Goal: Information Seeking & Learning: Learn about a topic

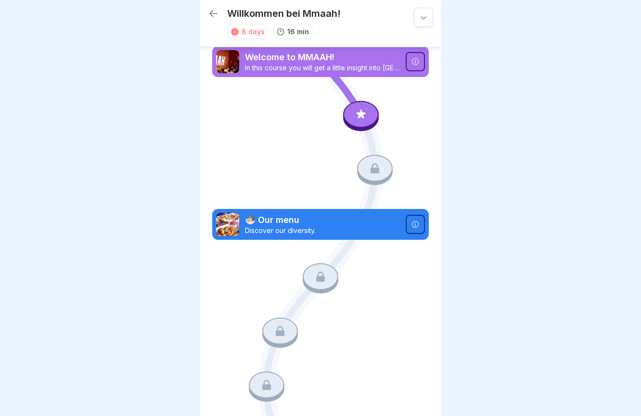
click at [366, 114] on icon at bounding box center [361, 114] width 13 height 13
click at [413, 62] on icon at bounding box center [415, 61] width 7 height 7
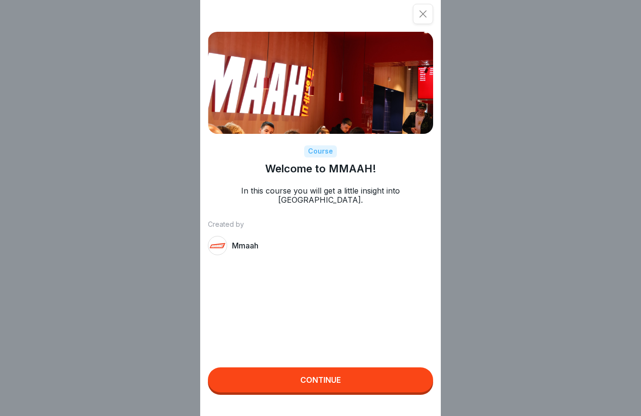
click at [327, 383] on div "Continue" at bounding box center [320, 380] width 40 height 9
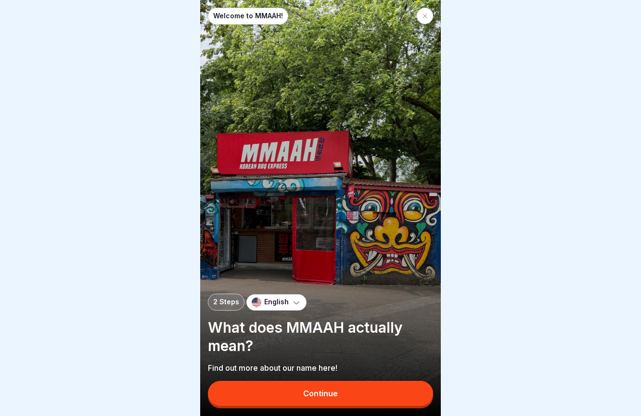
click at [350, 390] on button "Continue" at bounding box center [320, 393] width 225 height 25
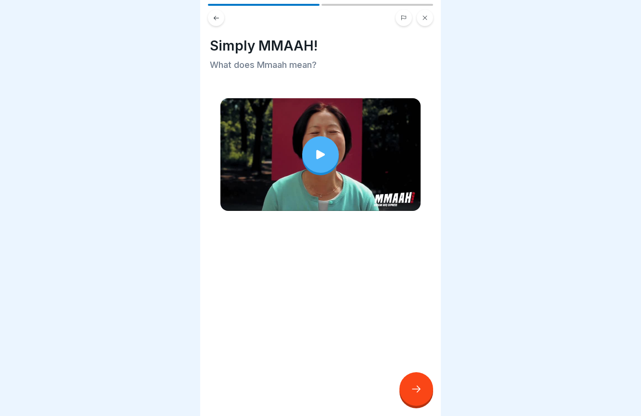
click at [323, 161] on icon at bounding box center [320, 154] width 13 height 13
click at [414, 389] on icon at bounding box center [417, 389] width 12 height 12
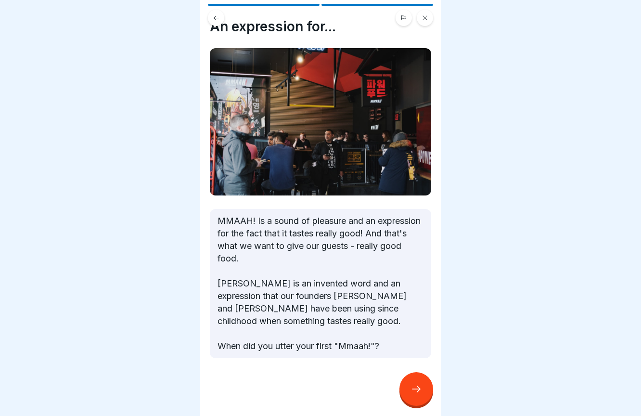
scroll to position [19, 0]
click at [418, 383] on div at bounding box center [417, 389] width 34 height 34
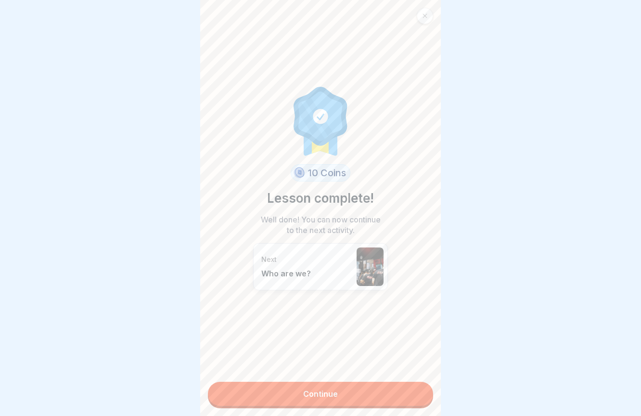
click at [316, 395] on link "Continue" at bounding box center [320, 394] width 225 height 24
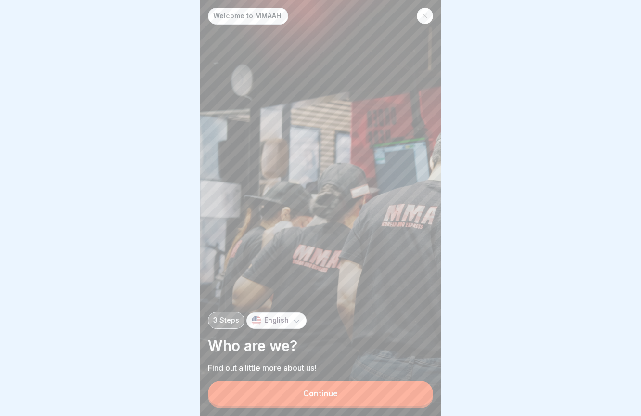
click at [363, 393] on button "Continue" at bounding box center [320, 393] width 225 height 25
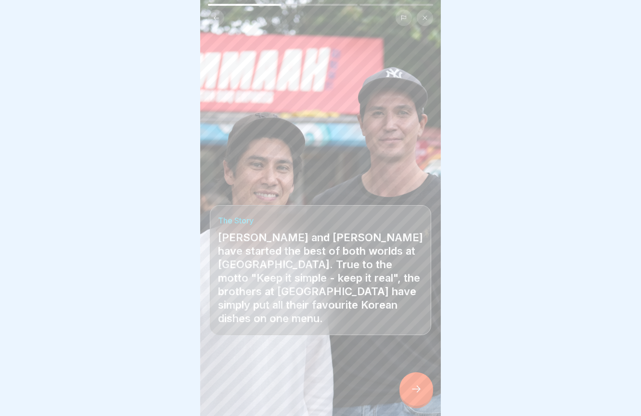
click at [419, 387] on icon at bounding box center [417, 389] width 12 height 12
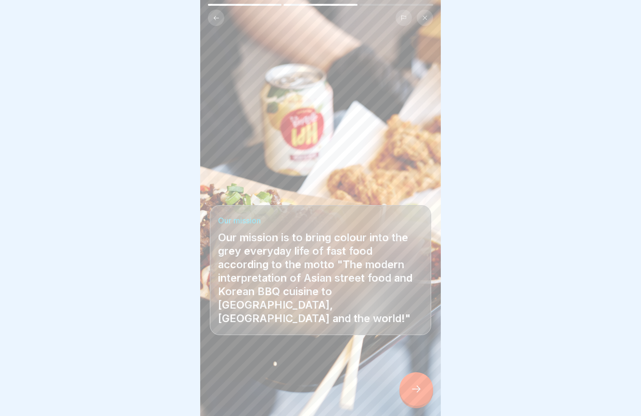
click at [419, 387] on icon at bounding box center [417, 389] width 12 height 12
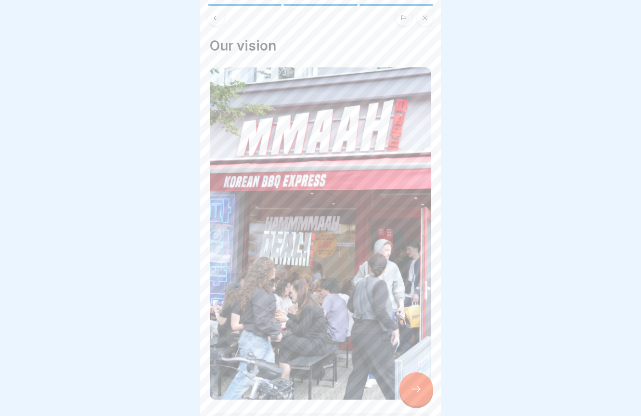
click at [419, 387] on icon at bounding box center [417, 389] width 12 height 12
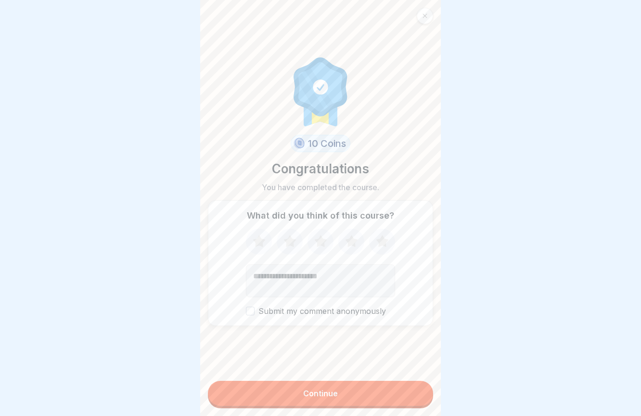
click at [419, 387] on button "Continue" at bounding box center [320, 393] width 225 height 25
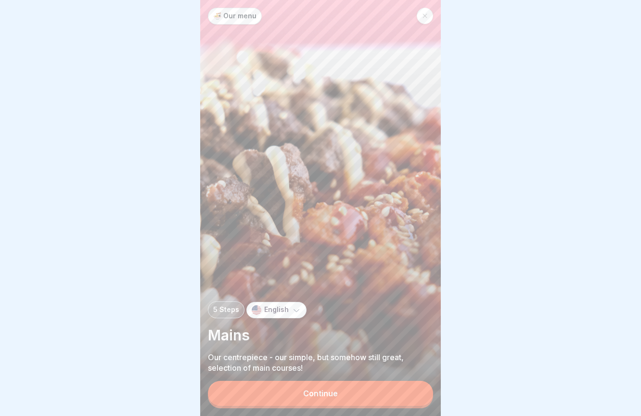
click at [302, 390] on button "Continue" at bounding box center [320, 393] width 225 height 25
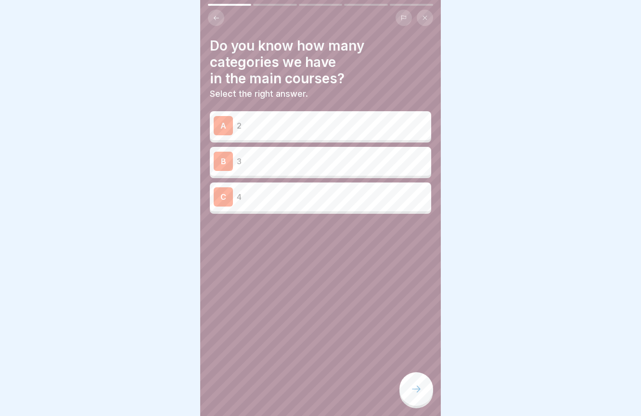
click at [337, 123] on p "2" at bounding box center [332, 126] width 191 height 12
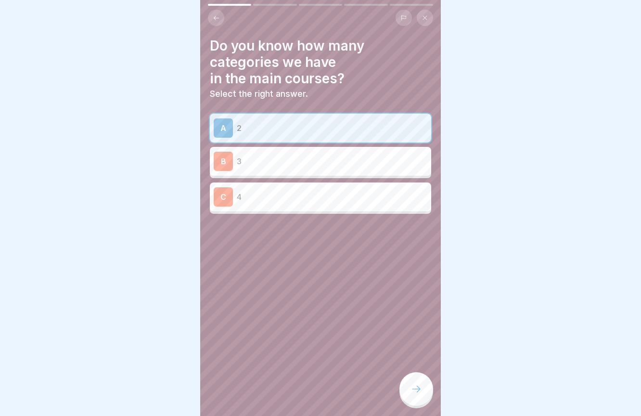
click at [415, 393] on icon at bounding box center [417, 389] width 12 height 12
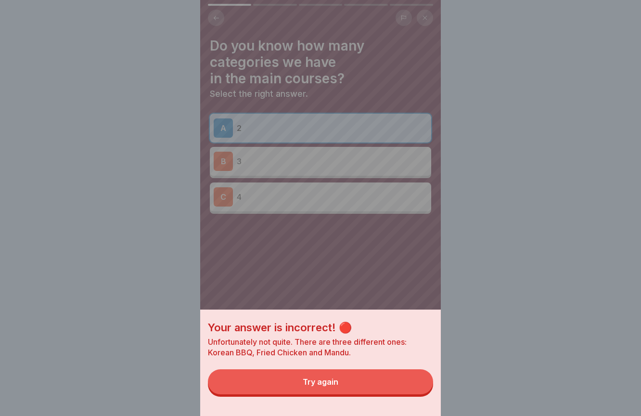
click at [331, 387] on button "Try again" at bounding box center [320, 381] width 225 height 25
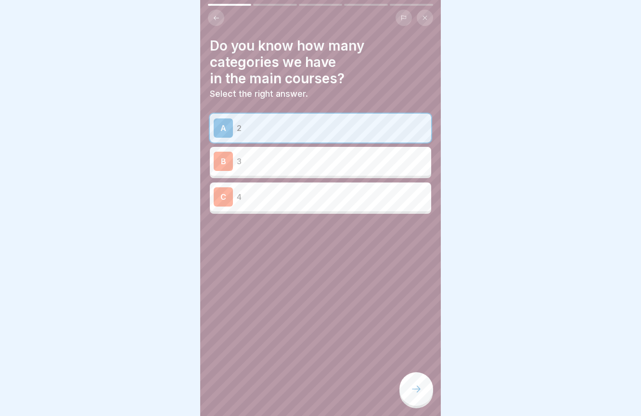
click at [261, 169] on div "B 3" at bounding box center [321, 161] width 214 height 19
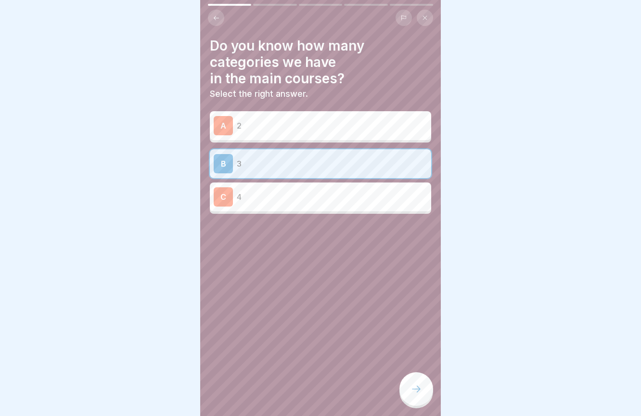
click at [418, 376] on div at bounding box center [417, 389] width 34 height 34
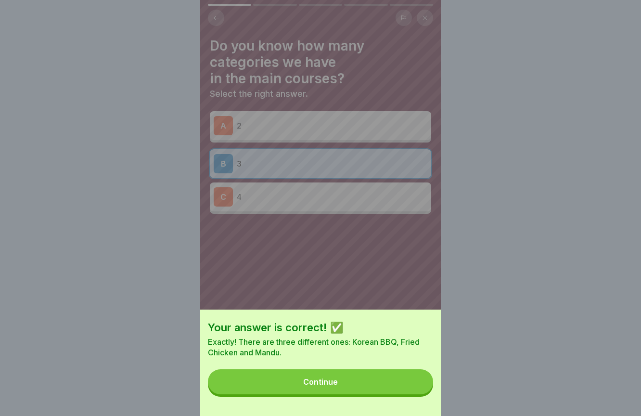
click at [377, 392] on button "Continue" at bounding box center [320, 381] width 225 height 25
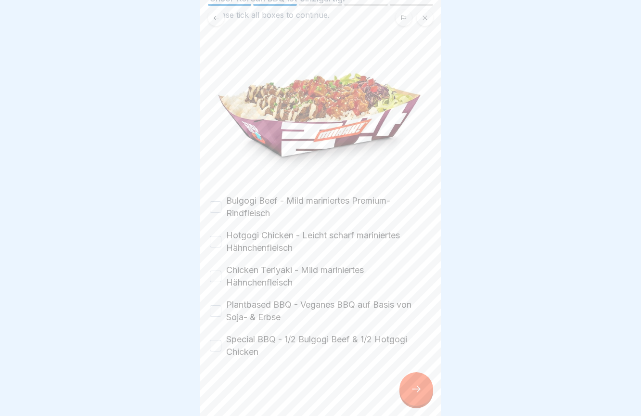
scroll to position [67, 0]
click at [213, 206] on button "Bulgogi Beef - Mild mariniertes Premium-Rindfleisch" at bounding box center [216, 207] width 12 height 12
click at [211, 244] on button "Hotgogi Chicken - Leicht scharf mariniertes Hähnchenfleisch" at bounding box center [216, 242] width 12 height 12
click at [215, 277] on button "Chicken Teriyaki - Mild mariniertes Hähnchenfleisch" at bounding box center [216, 277] width 12 height 12
click at [216, 312] on button "Plantbased BBQ - Veganes BBQ auf Basis von Soja- & Erbse" at bounding box center [216, 311] width 12 height 12
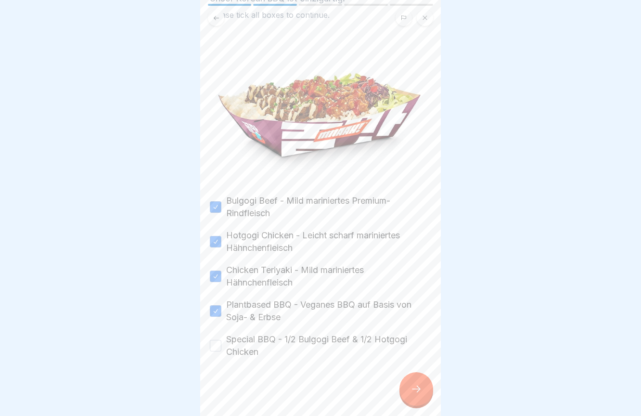
click at [216, 351] on button "Special BBQ - 1/2 Bulgogi Beef & 1/2 Hotgogi Chicken" at bounding box center [216, 346] width 12 height 12
click at [423, 390] on div at bounding box center [417, 389] width 34 height 34
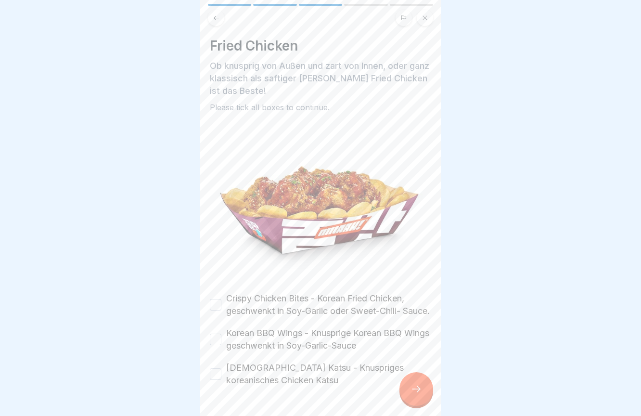
click at [214, 311] on button "Crispy Chicken Bites - Korean Fried Chicken, geschwenkt in Soy-Garlic oder Swee…" at bounding box center [216, 305] width 12 height 12
click at [213, 345] on button "Korean BBQ Wings - Knusprige Korean BBQ Wings geschwenkt in Soy-Garlic-Sauce" at bounding box center [216, 340] width 12 height 12
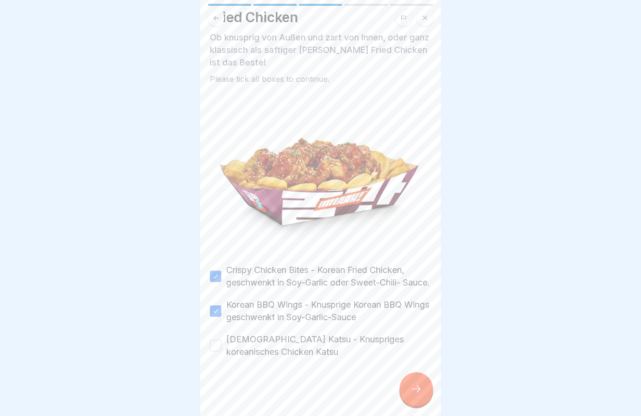
scroll to position [41, 0]
click at [215, 347] on button "[DEMOGRAPHIC_DATA] Katsu - Knuspriges koreanisches Chicken Katsu" at bounding box center [216, 346] width 12 height 12
click at [420, 391] on icon at bounding box center [417, 389] width 12 height 12
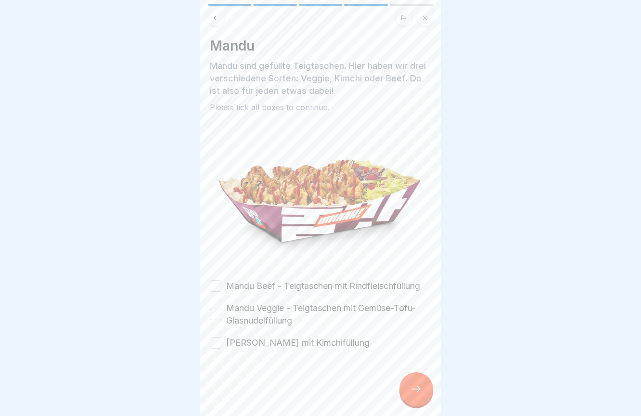
click at [210, 288] on button "Mandu Beef - Teigtaschen mit Rindfleischfüllung" at bounding box center [216, 286] width 12 height 12
click at [218, 316] on button "Mandu Veggie - Teigtaschen mit Gemüse-Tofu-Glasnudelfüllung" at bounding box center [216, 315] width 12 height 12
click at [214, 343] on button "[PERSON_NAME] mit Kimchifüllung" at bounding box center [216, 343] width 12 height 12
click at [419, 388] on icon at bounding box center [417, 389] width 12 height 12
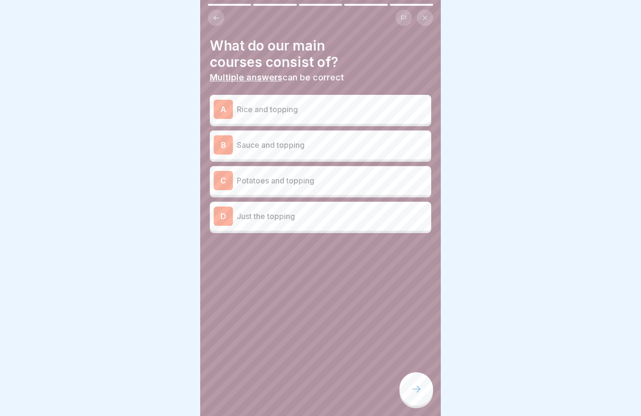
click at [286, 110] on p "Rice and topping" at bounding box center [332, 110] width 191 height 12
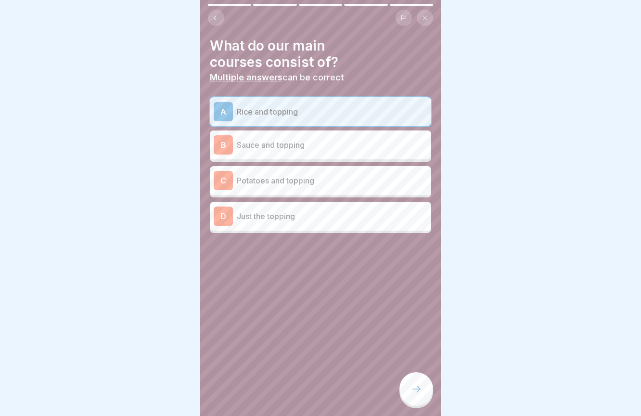
click at [284, 179] on p "Potatoes and topping" at bounding box center [332, 181] width 191 height 12
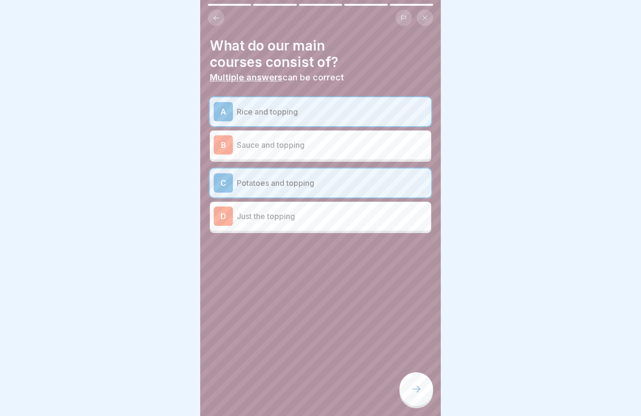
click at [421, 386] on icon at bounding box center [417, 389] width 12 height 12
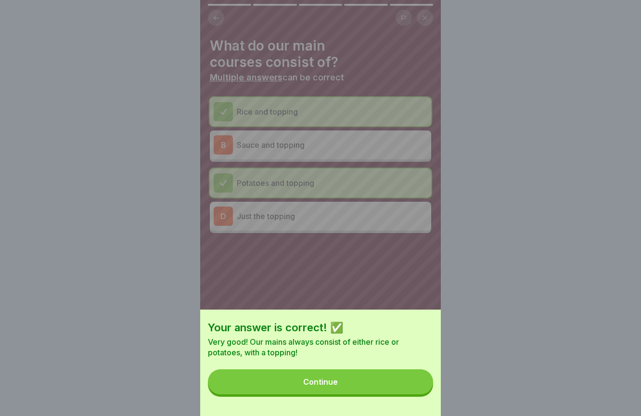
click at [356, 384] on button "Continue" at bounding box center [320, 381] width 225 height 25
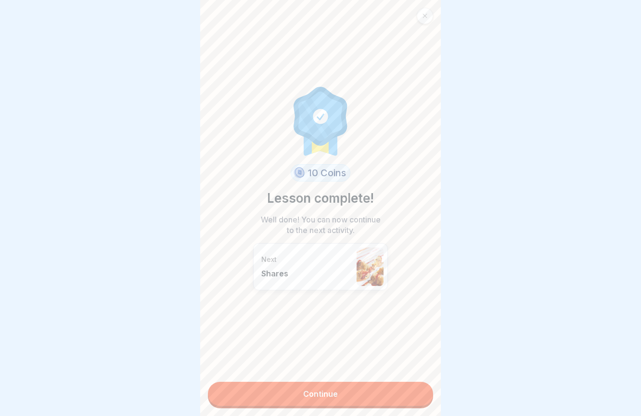
click at [330, 395] on link "Continue" at bounding box center [320, 394] width 225 height 24
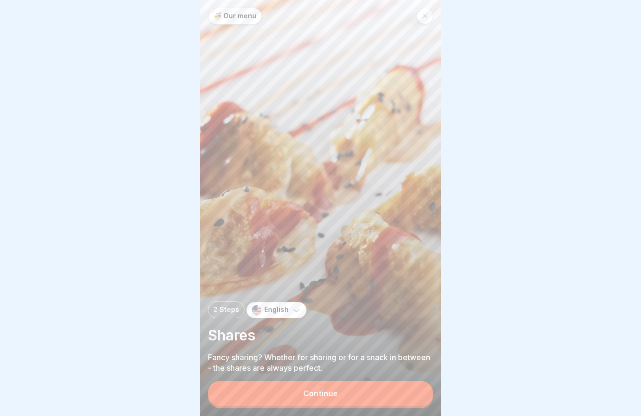
click at [347, 390] on button "Continue" at bounding box center [320, 393] width 225 height 25
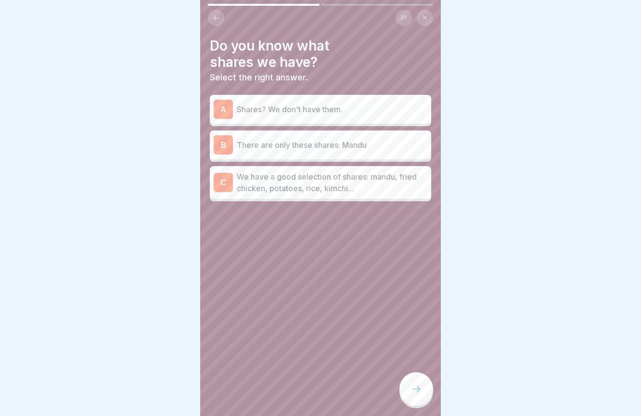
click at [355, 185] on p "We have a good selection of shares: mandu, fried chicken, potatoes, rice, kimch…" at bounding box center [332, 182] width 191 height 23
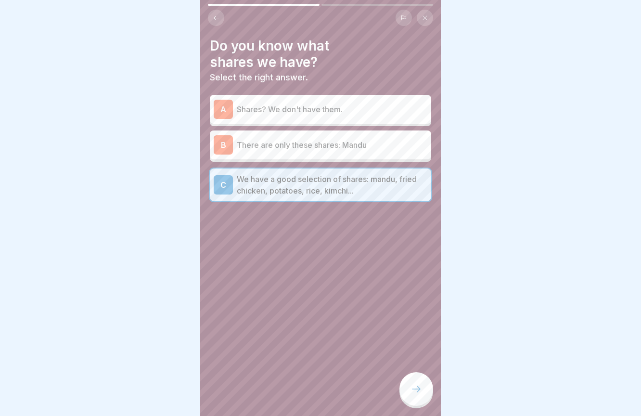
click at [418, 390] on icon at bounding box center [417, 389] width 12 height 12
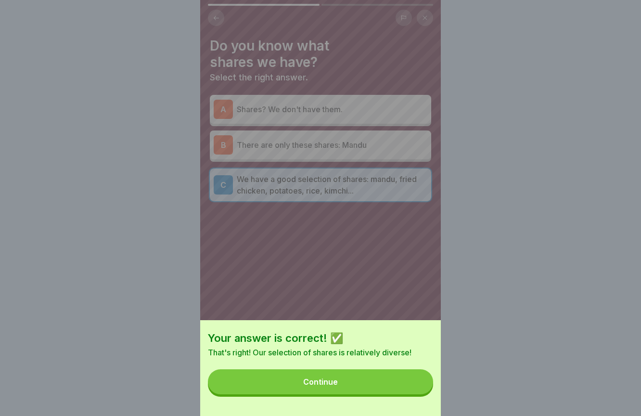
click at [382, 388] on button "Continue" at bounding box center [320, 381] width 225 height 25
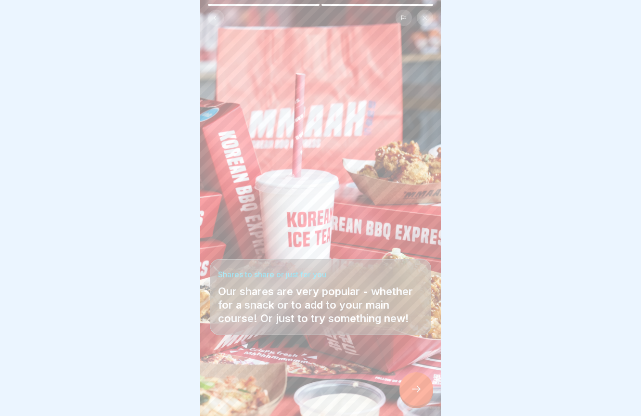
click at [423, 390] on div at bounding box center [417, 389] width 34 height 34
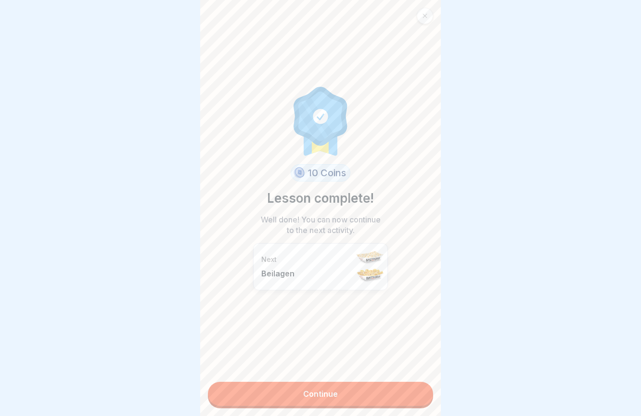
click at [402, 394] on link "Continue" at bounding box center [320, 394] width 225 height 24
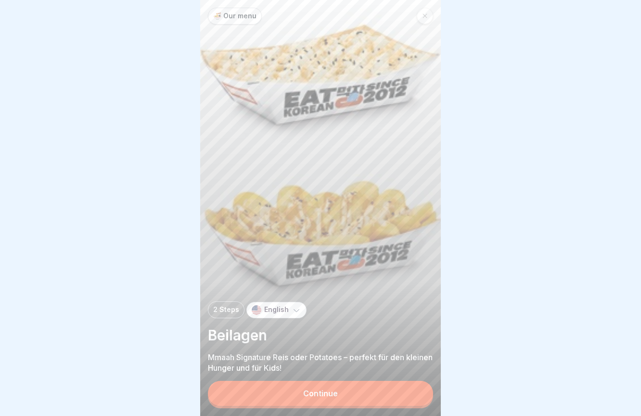
click at [399, 393] on button "Continue" at bounding box center [320, 393] width 225 height 25
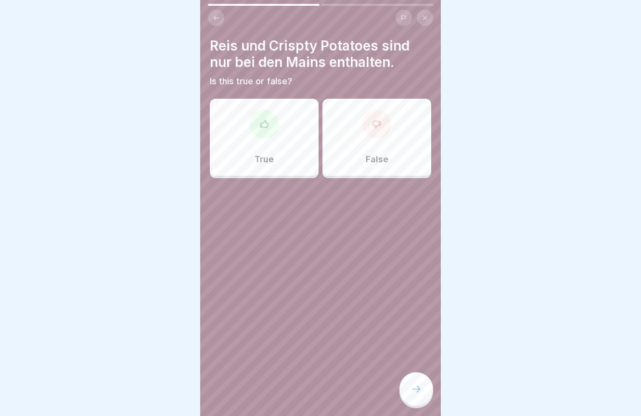
click at [364, 164] on div "False" at bounding box center [377, 137] width 109 height 77
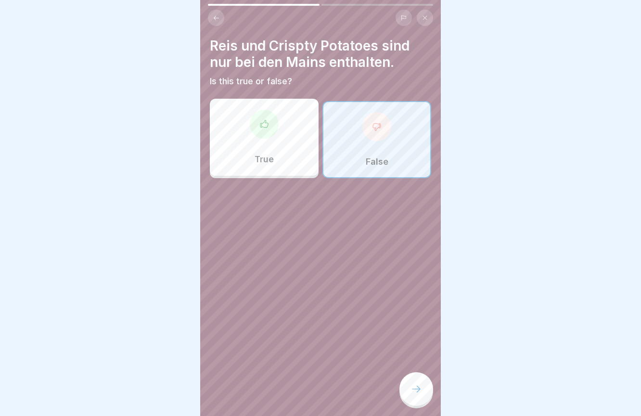
click at [414, 386] on icon at bounding box center [417, 389] width 12 height 12
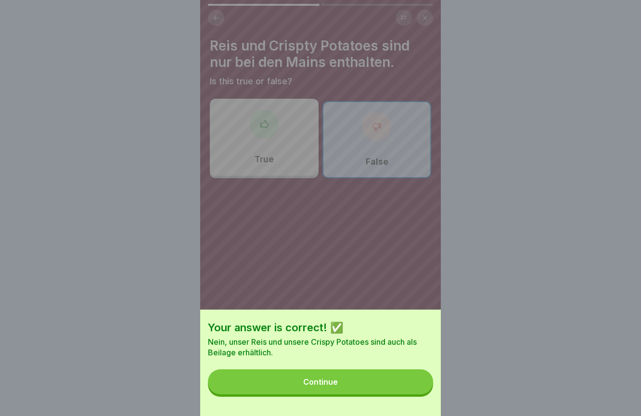
click at [363, 389] on button "Continue" at bounding box center [320, 381] width 225 height 25
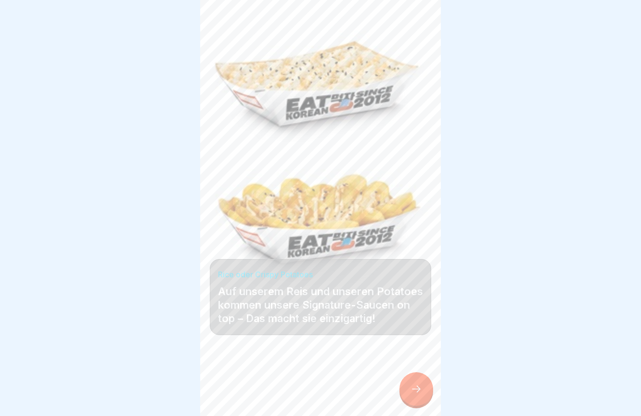
click at [419, 390] on icon at bounding box center [417, 389] width 12 height 12
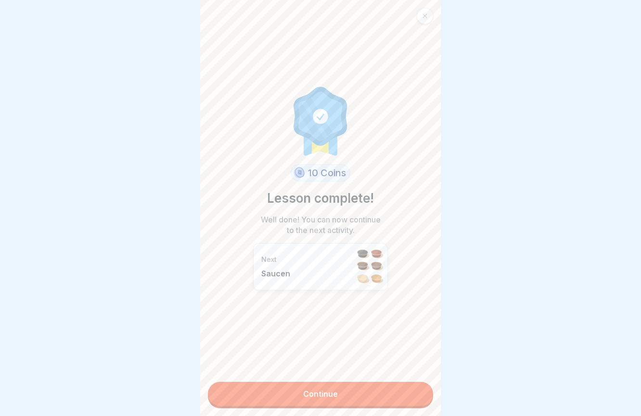
click at [380, 404] on link "Continue" at bounding box center [320, 394] width 225 height 24
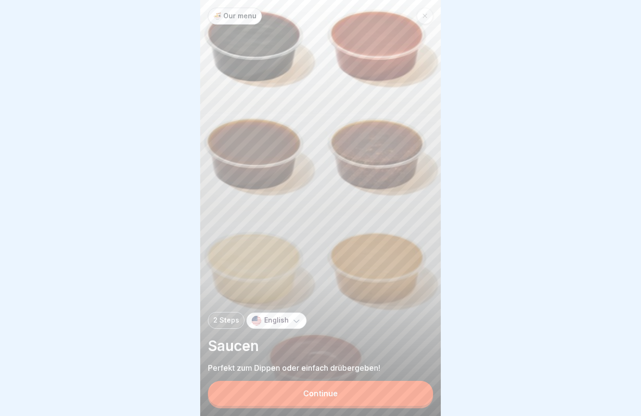
click at [348, 402] on button "Continue" at bounding box center [320, 393] width 225 height 25
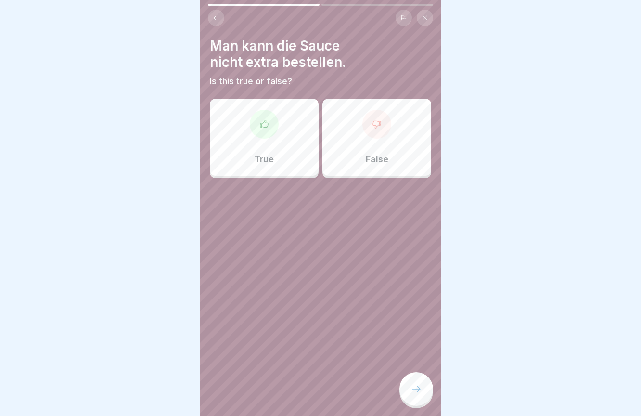
click at [382, 182] on div at bounding box center [320, 207] width 221 height 58
click at [382, 170] on div "False" at bounding box center [377, 137] width 109 height 77
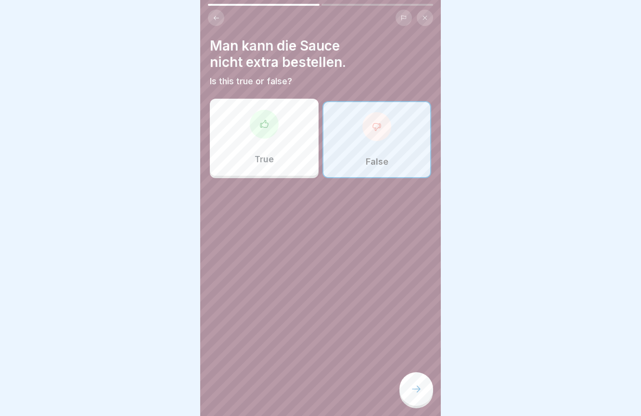
click at [416, 391] on icon at bounding box center [417, 389] width 12 height 12
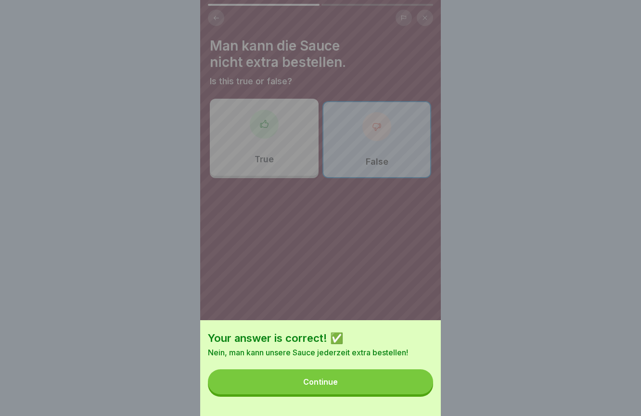
click at [378, 390] on button "Continue" at bounding box center [320, 381] width 225 height 25
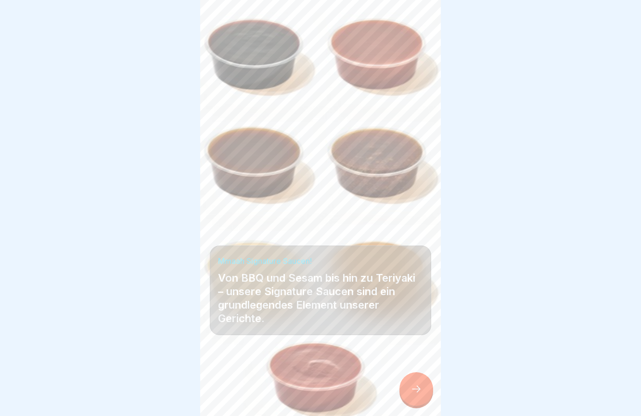
click at [420, 394] on icon at bounding box center [417, 389] width 12 height 12
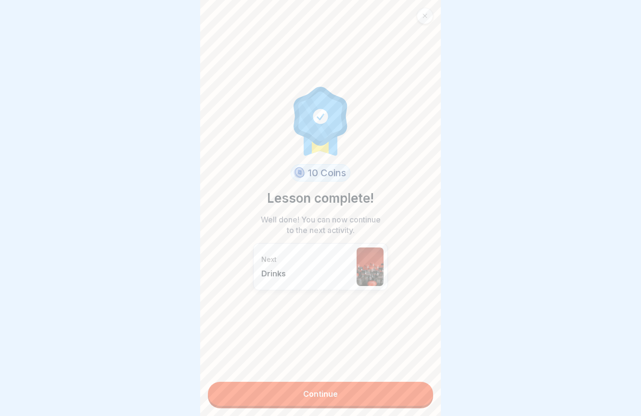
click at [397, 398] on link "Continue" at bounding box center [320, 394] width 225 height 24
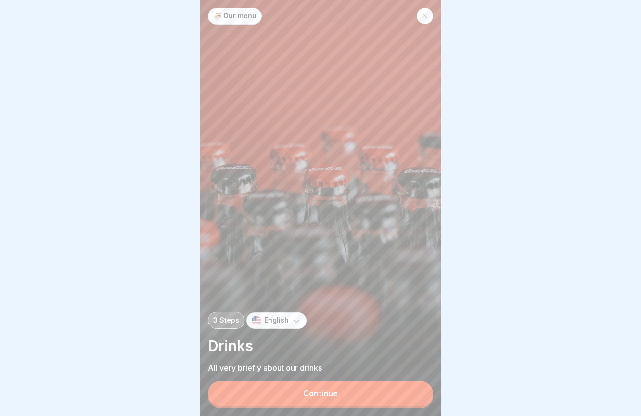
click at [378, 397] on button "Continue" at bounding box center [320, 393] width 225 height 25
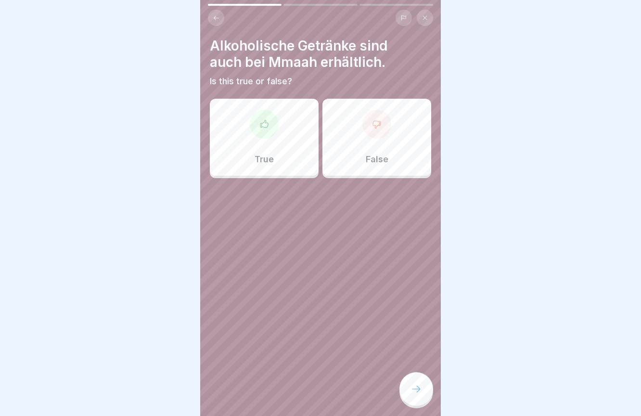
click at [352, 158] on div "False" at bounding box center [377, 137] width 109 height 77
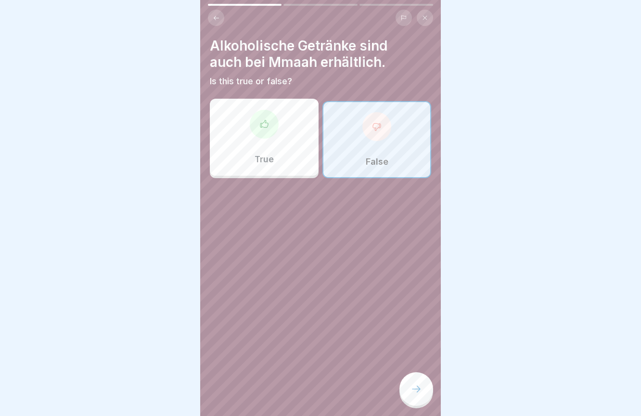
click at [420, 379] on div at bounding box center [417, 389] width 34 height 34
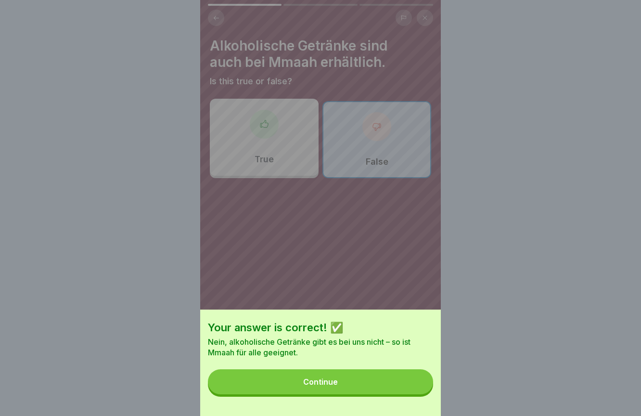
click at [373, 384] on button "Continue" at bounding box center [320, 381] width 225 height 25
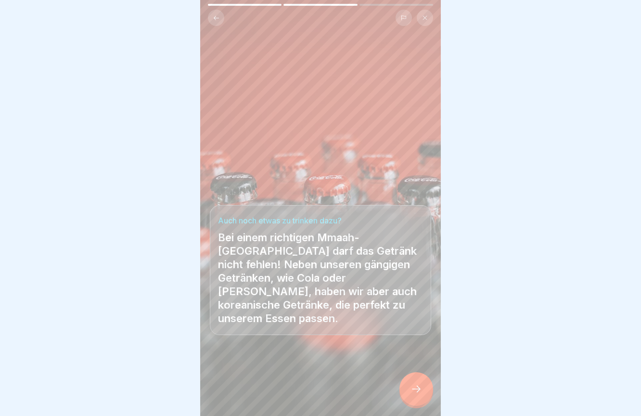
click at [416, 387] on icon at bounding box center [417, 389] width 12 height 12
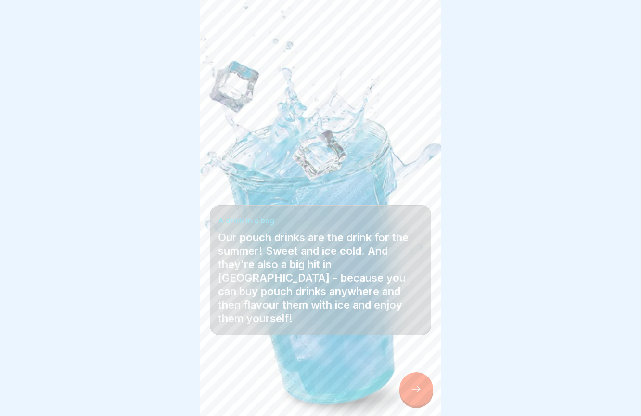
click at [415, 389] on icon at bounding box center [417, 389] width 12 height 12
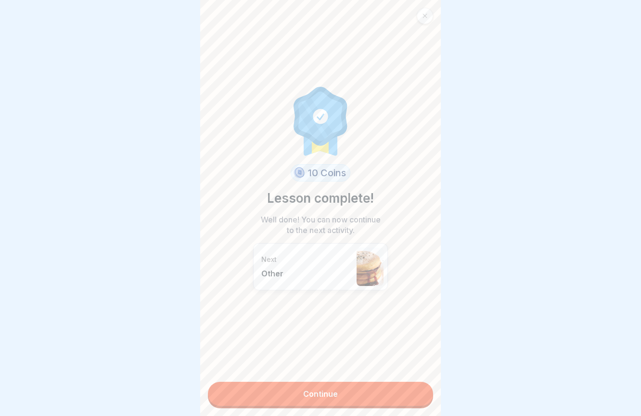
click at [383, 394] on link "Continue" at bounding box center [320, 394] width 225 height 24
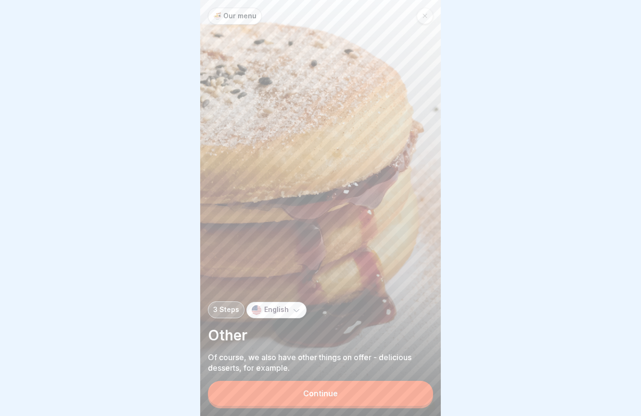
click at [371, 394] on button "Continue" at bounding box center [320, 393] width 225 height 25
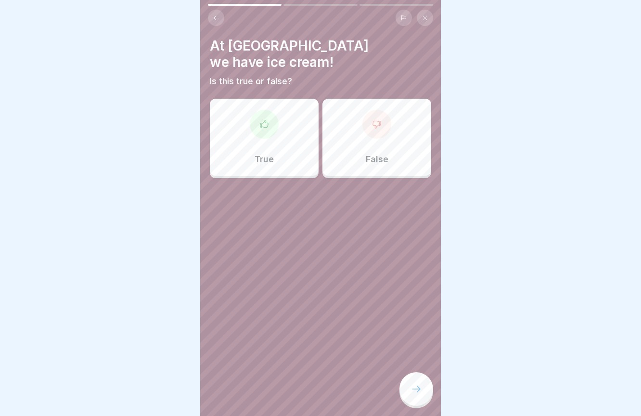
click at [262, 150] on div "True" at bounding box center [264, 137] width 109 height 77
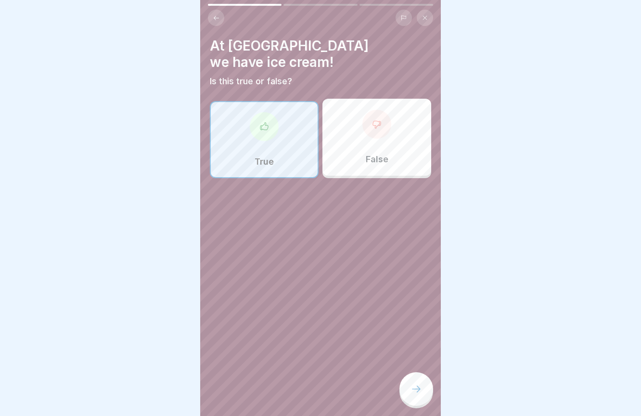
click at [416, 382] on div at bounding box center [417, 389] width 34 height 34
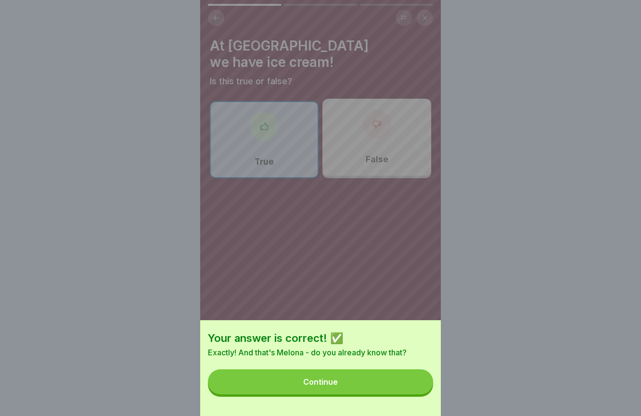
click at [363, 386] on button "Continue" at bounding box center [320, 381] width 225 height 25
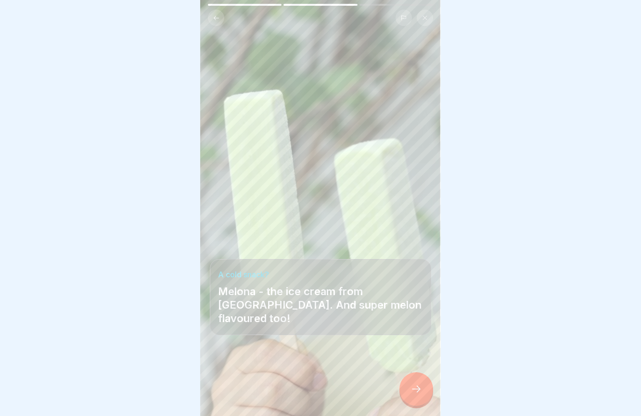
click at [414, 392] on icon at bounding box center [417, 389] width 12 height 12
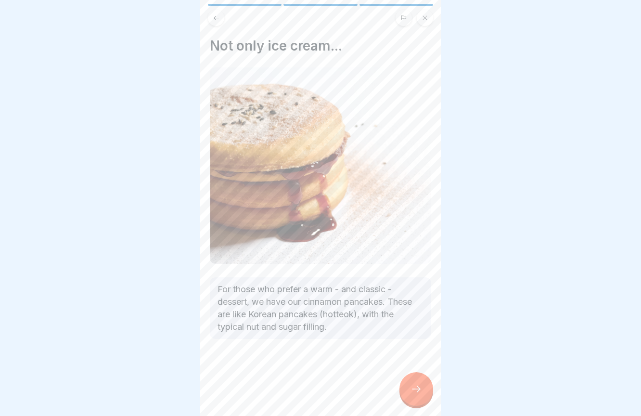
click at [414, 392] on icon at bounding box center [417, 389] width 12 height 12
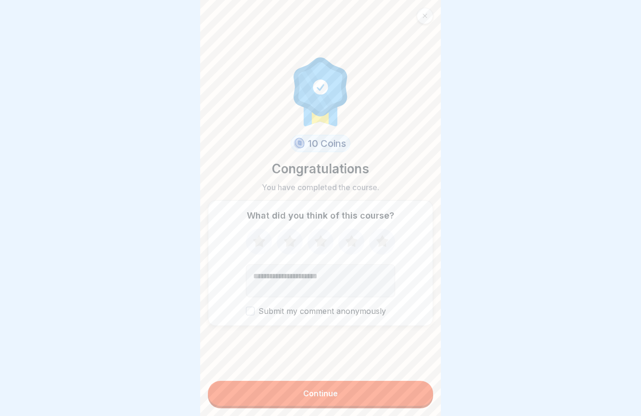
click at [393, 392] on button "Continue" at bounding box center [320, 393] width 225 height 25
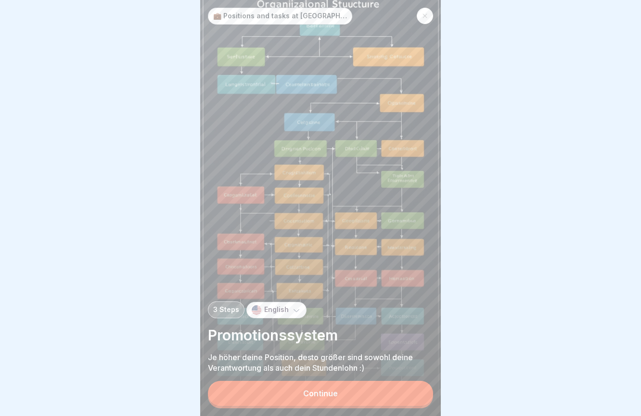
click at [393, 392] on button "Continue" at bounding box center [320, 393] width 225 height 25
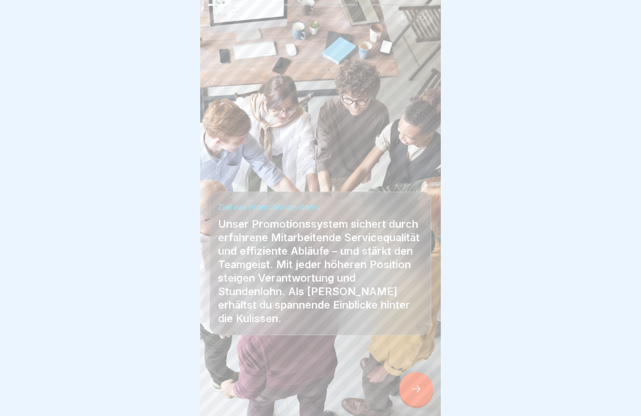
click at [415, 393] on icon at bounding box center [417, 389] width 12 height 12
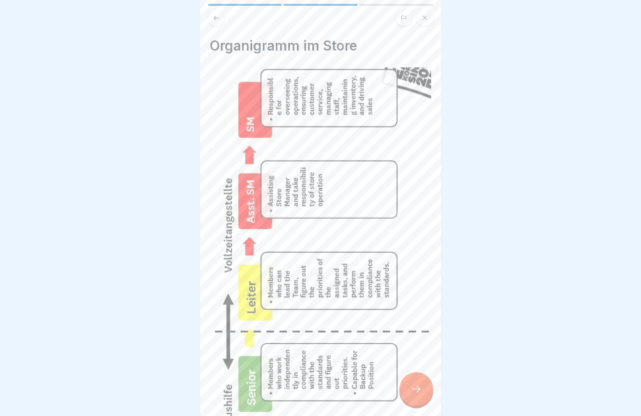
click at [414, 393] on icon at bounding box center [417, 389] width 12 height 12
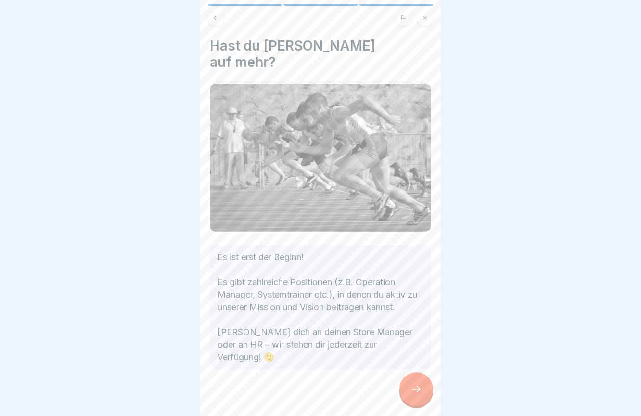
click at [414, 393] on icon at bounding box center [417, 389] width 12 height 12
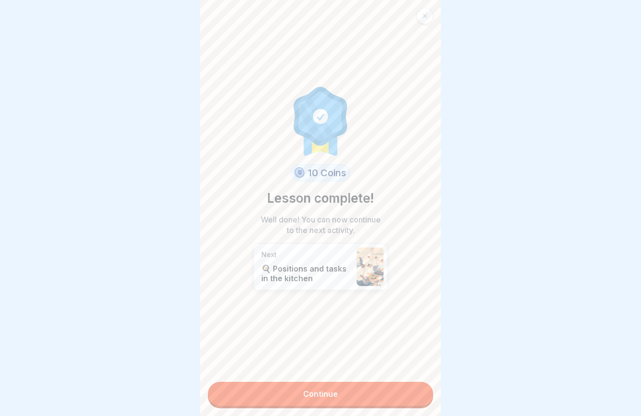
click at [414, 393] on link "Continue" at bounding box center [320, 394] width 225 height 24
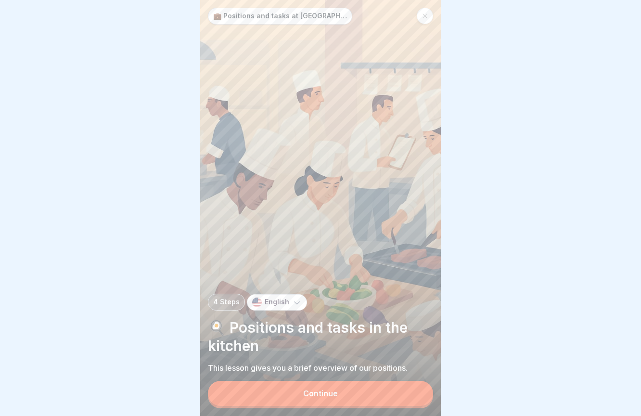
click at [414, 393] on button "Continue" at bounding box center [320, 393] width 225 height 25
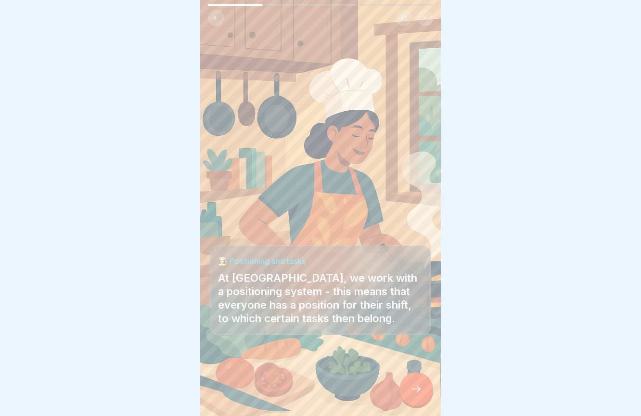
click at [416, 390] on icon at bounding box center [417, 389] width 12 height 12
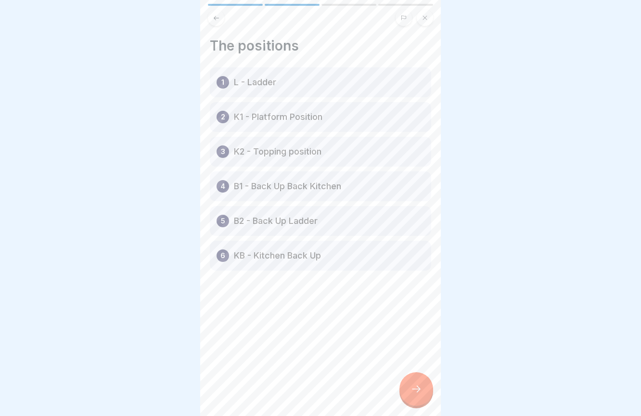
click at [409, 374] on div "💼 Positions and tasks at Mmaah 4 Steps English 🍳 Positions and tasks in the kit…" at bounding box center [320, 208] width 241 height 416
click at [421, 383] on div at bounding box center [417, 389] width 34 height 34
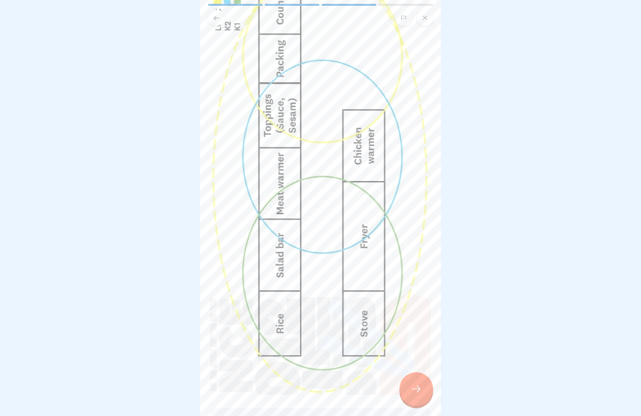
scroll to position [84, 0]
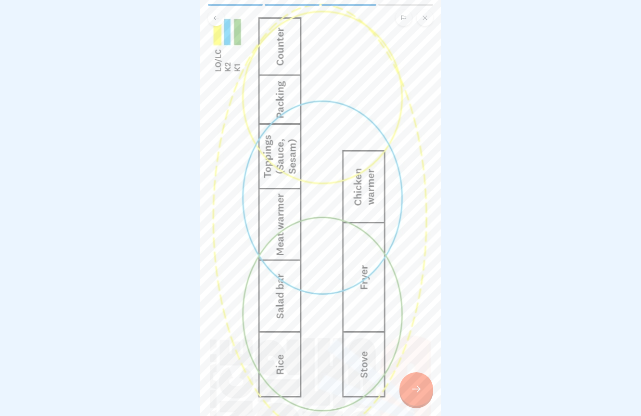
click at [408, 390] on div at bounding box center [417, 389] width 34 height 34
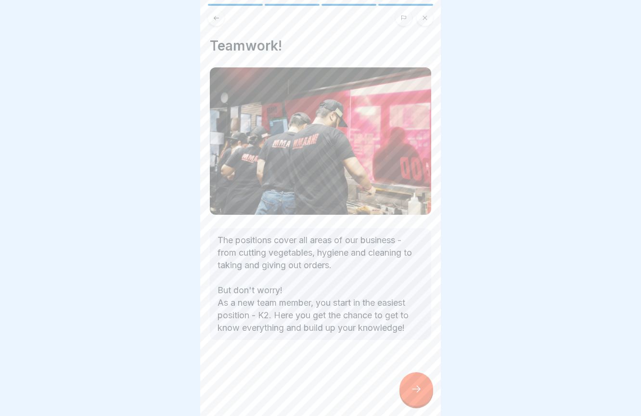
click at [218, 14] on icon at bounding box center [216, 17] width 7 height 7
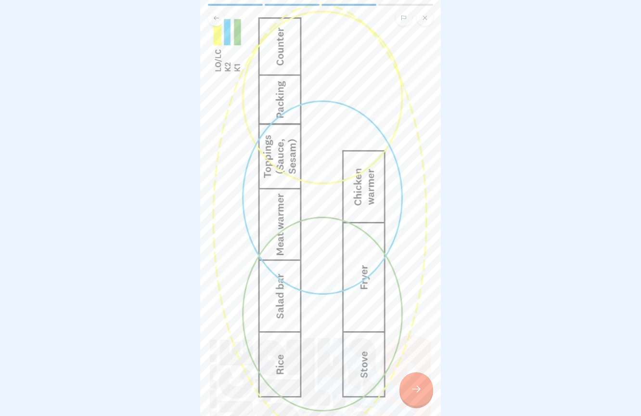
click at [218, 14] on icon at bounding box center [216, 17] width 7 height 7
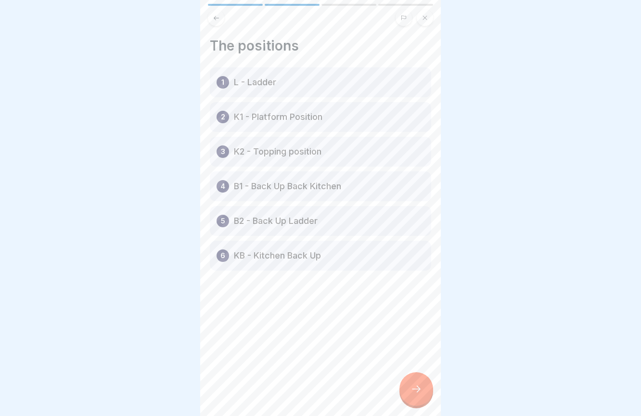
click at [421, 389] on icon at bounding box center [417, 389] width 12 height 12
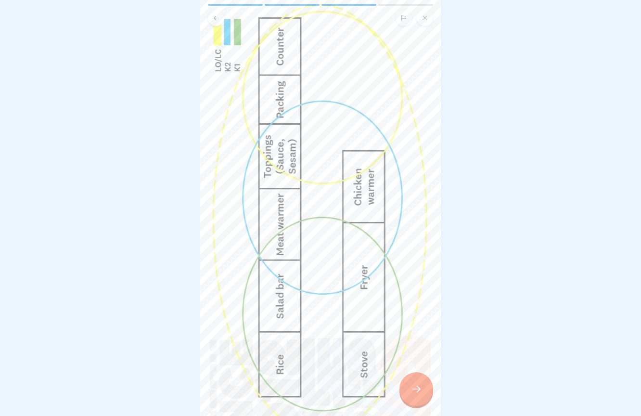
click at [421, 389] on icon at bounding box center [417, 389] width 12 height 12
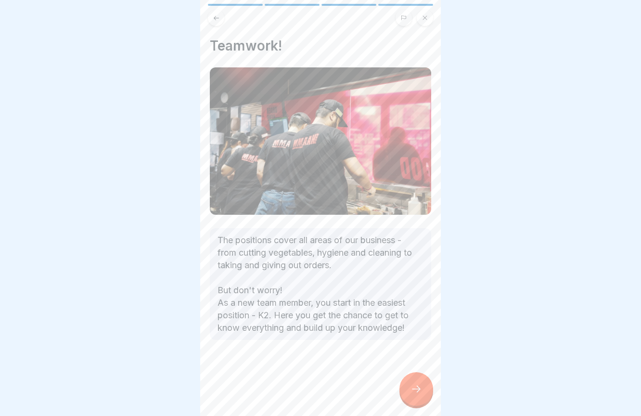
click at [421, 389] on icon at bounding box center [417, 389] width 12 height 12
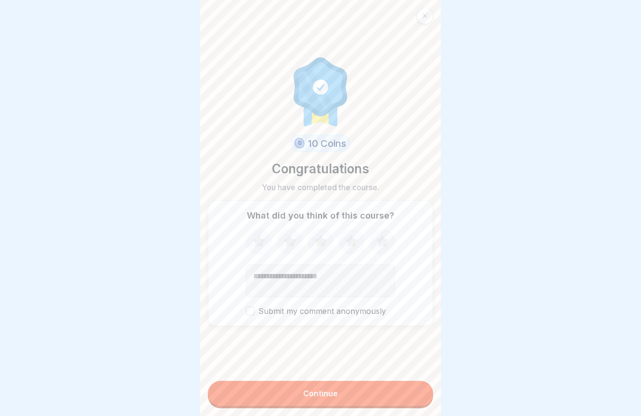
click at [402, 391] on button "Continue" at bounding box center [320, 393] width 225 height 25
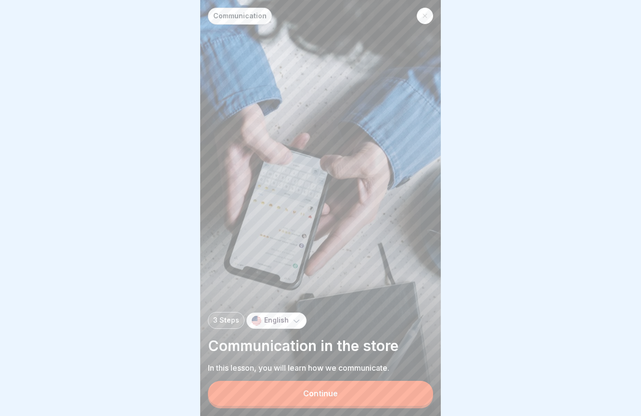
click at [389, 393] on button "Continue" at bounding box center [320, 393] width 225 height 25
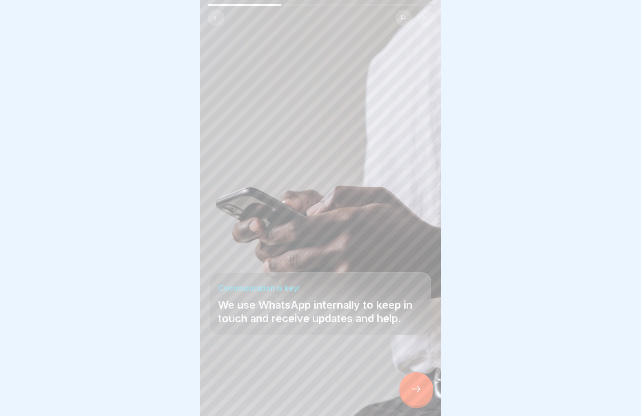
click at [411, 397] on div at bounding box center [417, 389] width 34 height 34
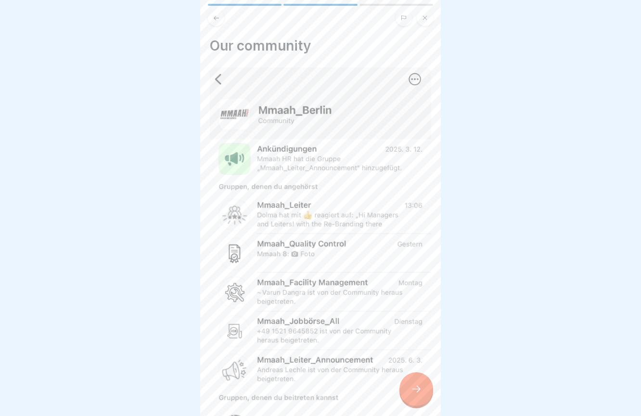
click at [422, 389] on icon at bounding box center [417, 389] width 12 height 12
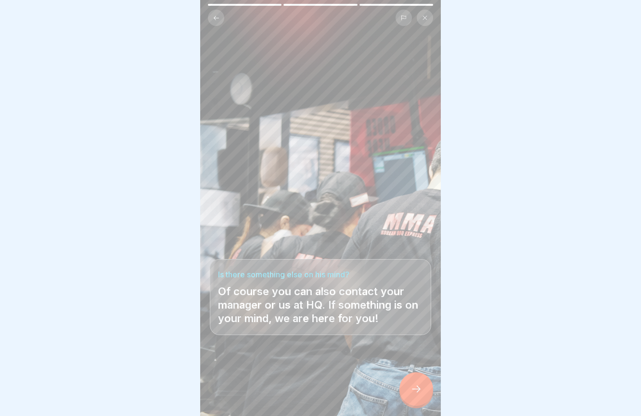
click at [421, 390] on icon at bounding box center [417, 389] width 12 height 12
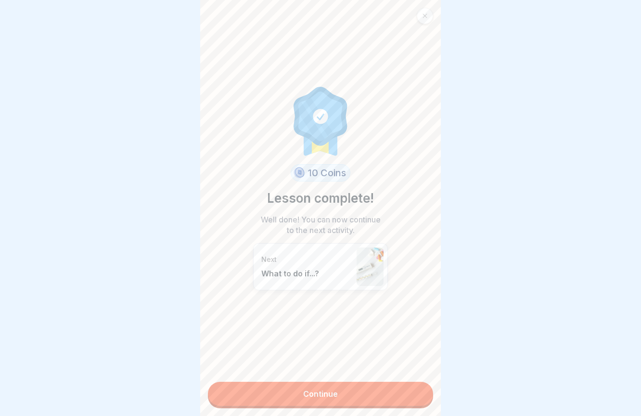
click at [401, 396] on link "Continue" at bounding box center [320, 394] width 225 height 24
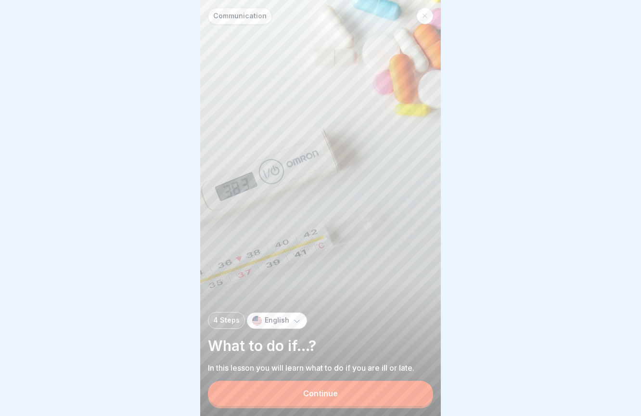
click at [401, 396] on button "Continue" at bounding box center [320, 393] width 225 height 25
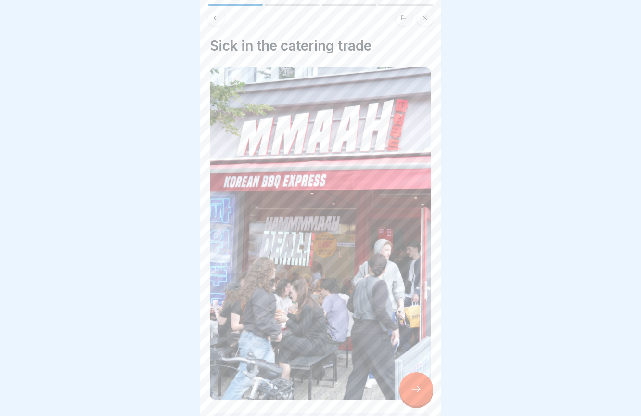
click at [421, 397] on div at bounding box center [417, 389] width 34 height 34
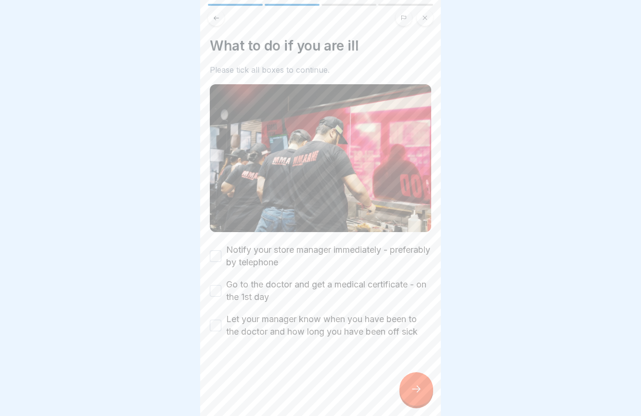
click at [217, 259] on button "Notify your store manager immediately - preferably by telephone" at bounding box center [216, 256] width 12 height 12
click at [218, 287] on button "Go to the doctor and get a medical certificate - on the 1st day" at bounding box center [216, 291] width 12 height 12
click at [216, 323] on button "Let your manager know when you have been to the doctor and how long you have be…" at bounding box center [216, 326] width 12 height 12
click at [421, 393] on icon at bounding box center [417, 389] width 12 height 12
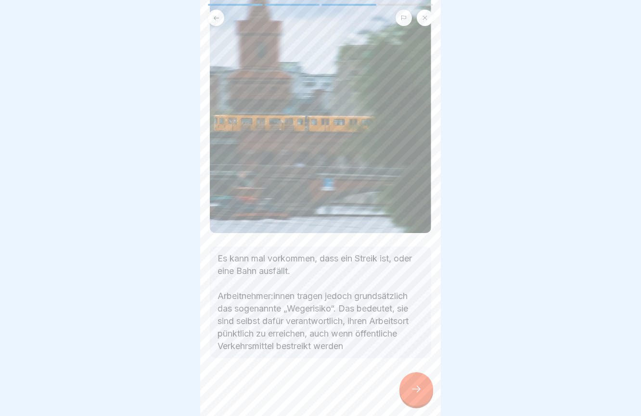
scroll to position [93, 0]
click at [422, 384] on div at bounding box center [417, 389] width 34 height 34
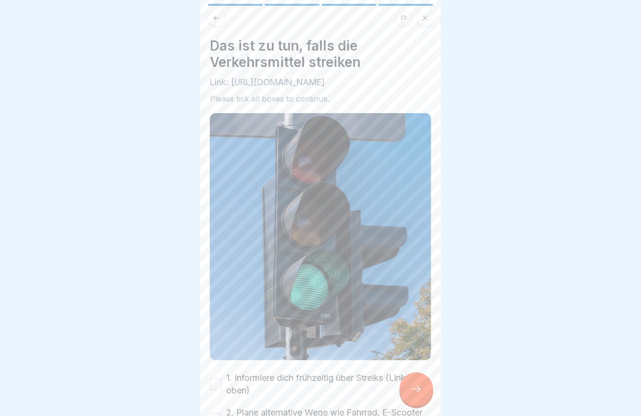
scroll to position [0, 0]
click at [243, 82] on p "Link: [URL][DOMAIN_NAME]" at bounding box center [320, 82] width 221 height 13
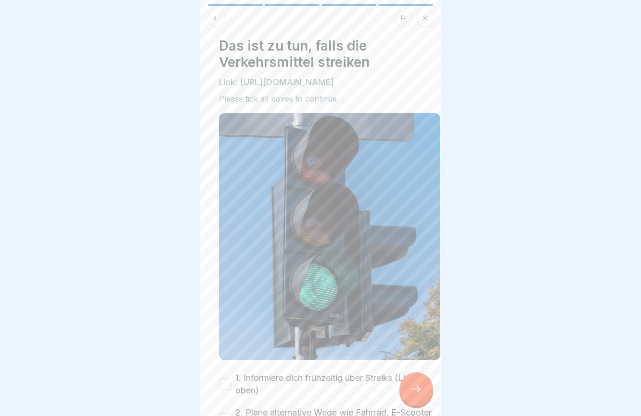
click at [328, 102] on div "Das ist zu tun, falls die Verkehrsmittel streiken Link: [URL][DOMAIN_NAME] Plea…" at bounding box center [329, 71] width 221 height 66
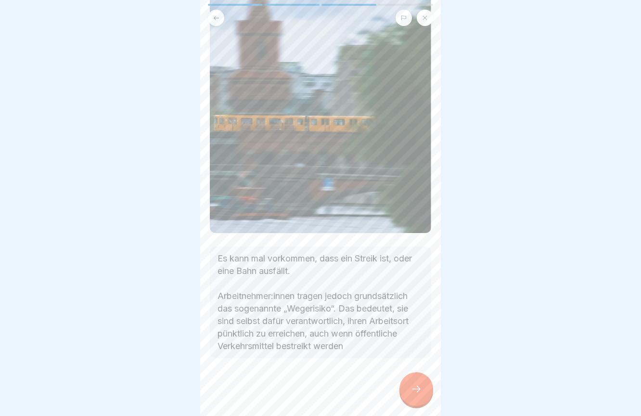
click at [422, 385] on div at bounding box center [417, 389] width 34 height 34
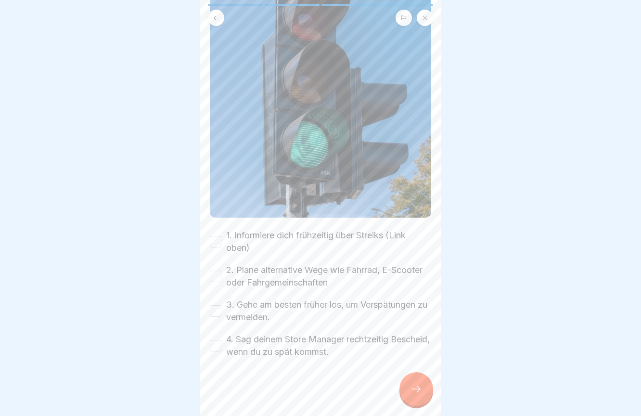
scroll to position [155, 0]
click at [217, 243] on button "1. Informiere dich frühzeitig über Streiks (Link oben)" at bounding box center [216, 242] width 12 height 12
click at [217, 277] on button "2. Plane alternative Wege wie Fahrrad, E-Scooter oder Fahrgemeinschaften" at bounding box center [216, 277] width 12 height 12
click at [218, 315] on button "3. Gehe am besten früher los, um Verspätungen zu vermeiden." at bounding box center [216, 311] width 12 height 12
click at [216, 344] on button "4. Sag deinem Store Manager rechtzeitig Bescheid, wenn du zu spät kommst." at bounding box center [216, 346] width 12 height 12
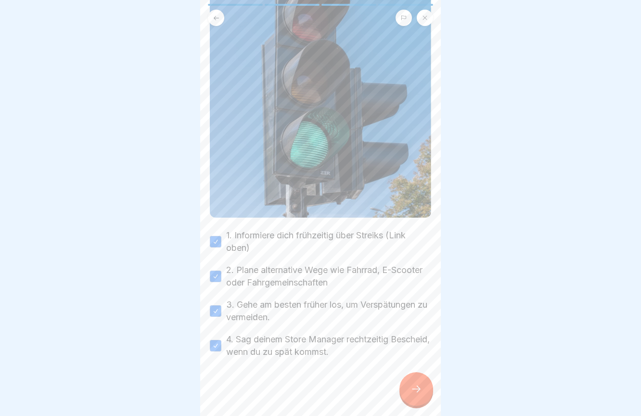
click at [420, 385] on icon at bounding box center [417, 389] width 12 height 12
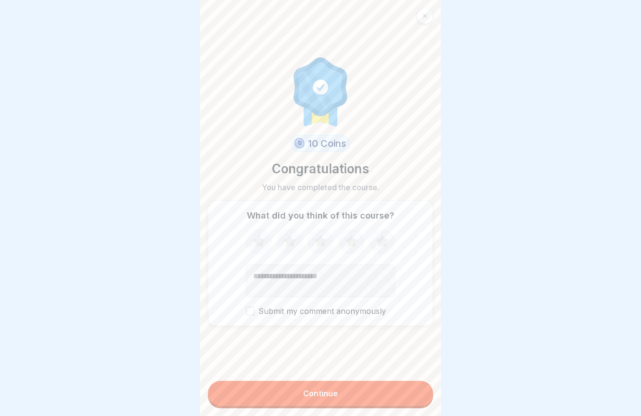
click at [399, 399] on button "Continue" at bounding box center [320, 393] width 225 height 25
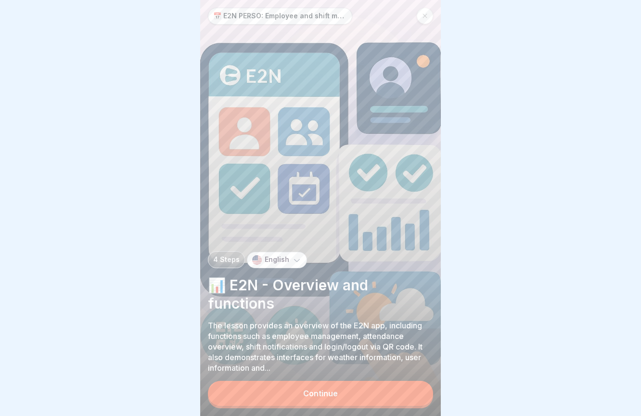
click at [348, 393] on button "Continue" at bounding box center [320, 393] width 225 height 25
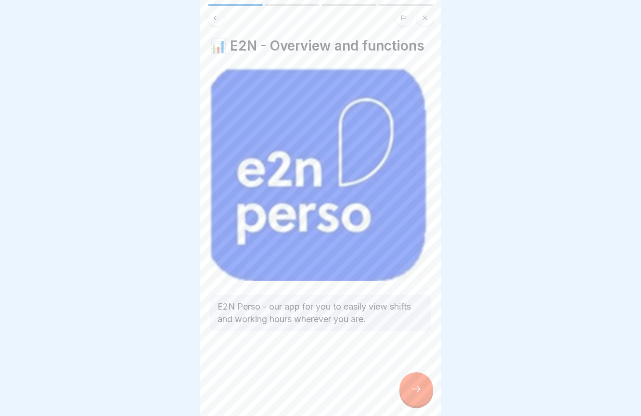
click at [413, 386] on icon at bounding box center [417, 389] width 12 height 12
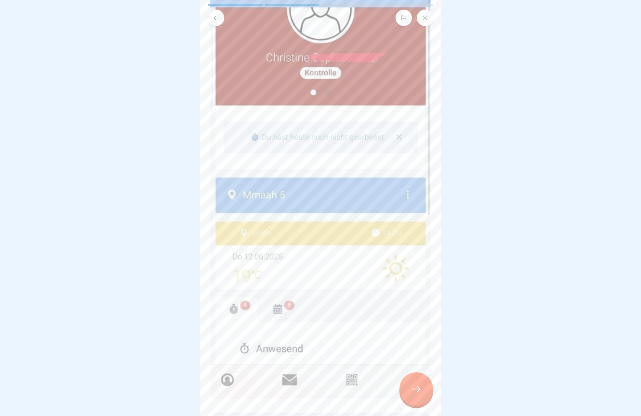
scroll to position [156, 0]
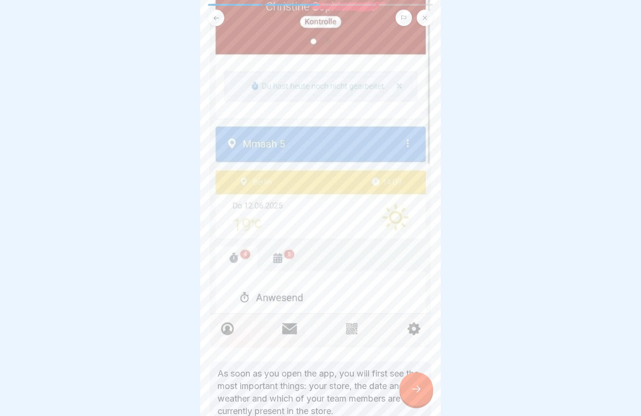
click at [416, 401] on div at bounding box center [417, 389] width 34 height 34
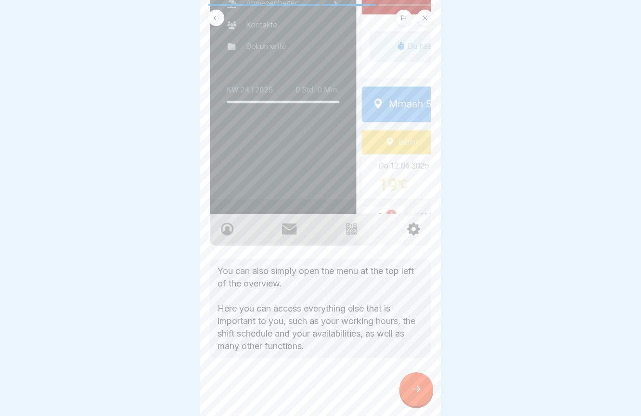
scroll to position [248, 0]
click at [418, 402] on div at bounding box center [417, 389] width 34 height 34
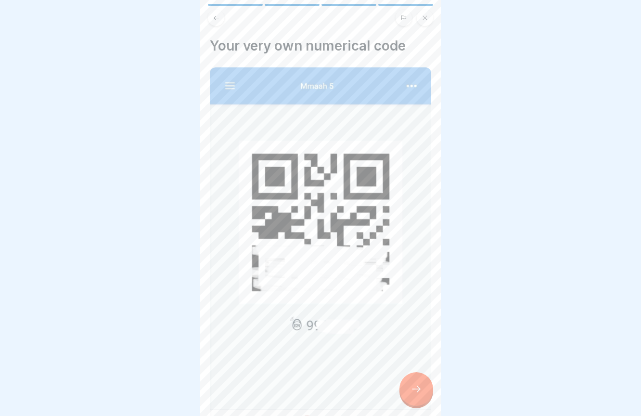
click at [418, 402] on div at bounding box center [417, 389] width 34 height 34
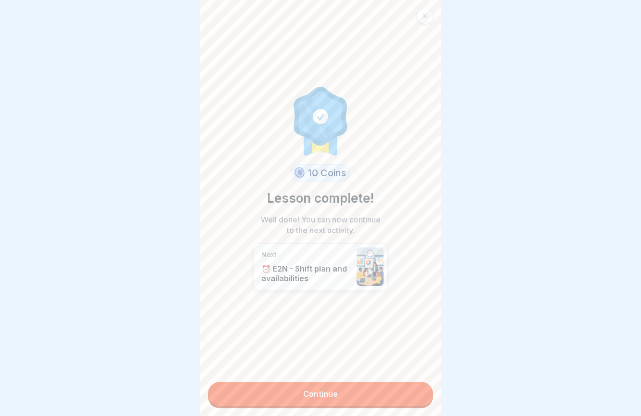
click at [394, 395] on link "Continue" at bounding box center [320, 394] width 225 height 24
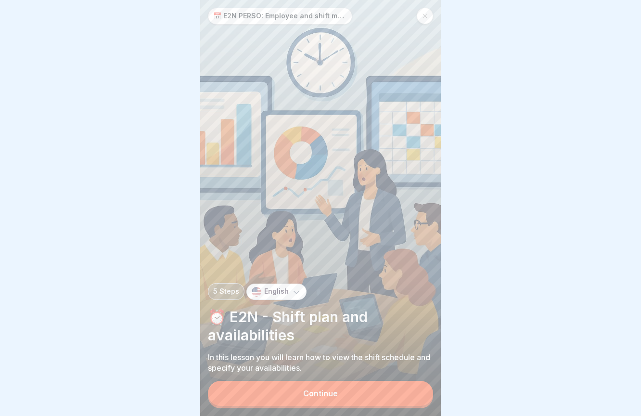
click at [385, 399] on button "Continue" at bounding box center [320, 393] width 225 height 25
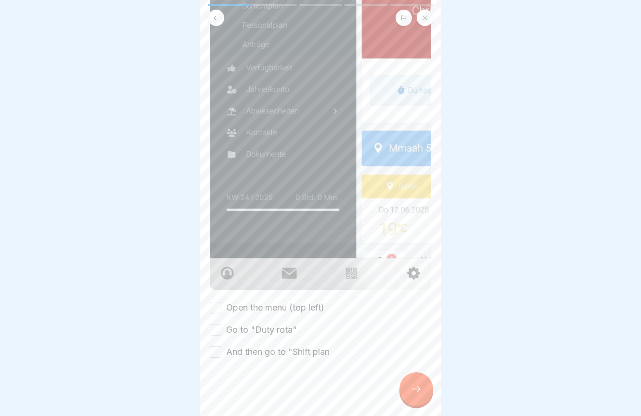
scroll to position [224, 0]
click at [244, 313] on label "Open the menu (top left)" at bounding box center [275, 308] width 98 height 13
click at [221, 313] on button "Open the menu (top left)" at bounding box center [216, 308] width 12 height 12
click at [244, 332] on label "Go to "Duty rota"" at bounding box center [261, 330] width 71 height 13
click at [221, 332] on button "Go to "Duty rota"" at bounding box center [216, 331] width 12 height 12
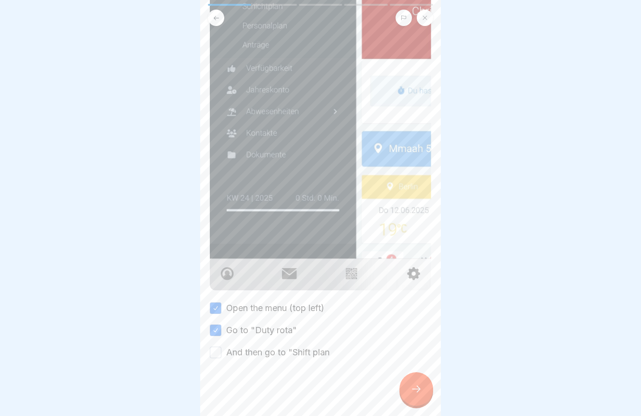
click at [244, 348] on label "And then go to "Shift plan" at bounding box center [278, 352] width 104 height 13
click at [221, 348] on button "And then go to "Shift plan" at bounding box center [216, 353] width 12 height 12
click at [417, 397] on div at bounding box center [417, 389] width 34 height 34
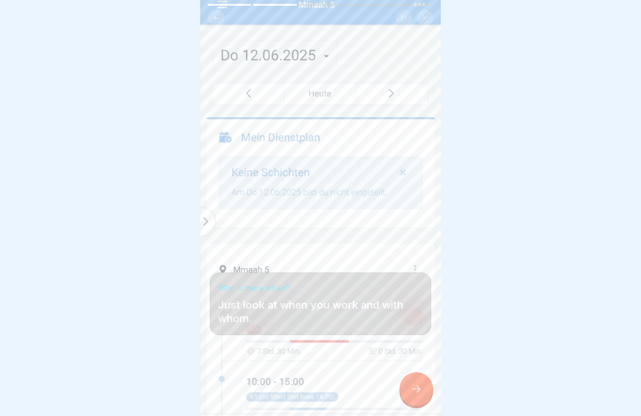
click at [421, 390] on icon at bounding box center [417, 389] width 12 height 12
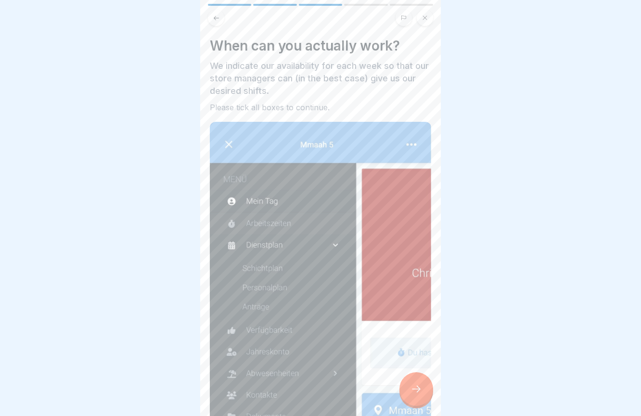
click at [207, 21] on div at bounding box center [320, 15] width 241 height 22
click at [218, 21] on icon at bounding box center [216, 17] width 7 height 7
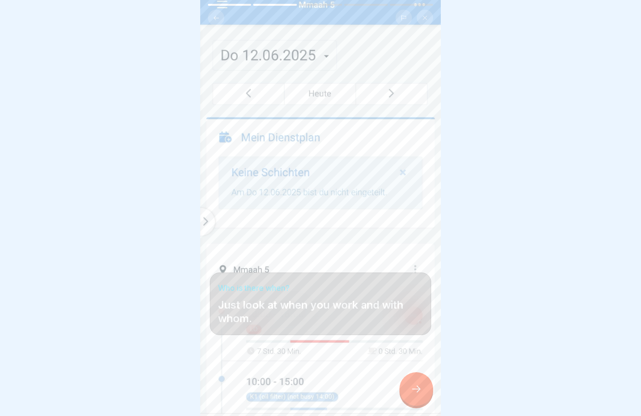
click at [427, 390] on div at bounding box center [417, 389] width 34 height 34
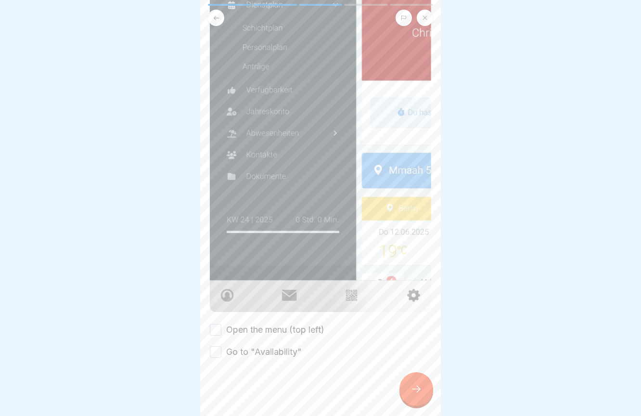
scroll to position [240, 0]
click at [313, 327] on label "Open the menu (top left)" at bounding box center [275, 330] width 98 height 13
click at [221, 327] on button "Open the menu (top left)" at bounding box center [216, 331] width 12 height 12
click at [260, 359] on div at bounding box center [320, 388] width 221 height 58
click at [228, 350] on label "Go to "Availability"" at bounding box center [264, 352] width 76 height 13
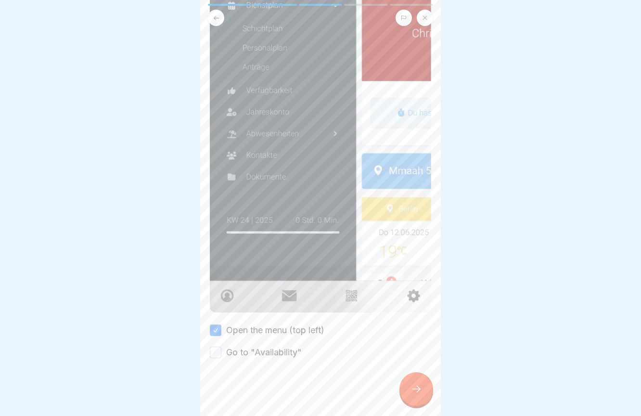
click at [221, 350] on button "Go to "Availability"" at bounding box center [216, 353] width 12 height 12
click at [414, 387] on icon at bounding box center [417, 389] width 12 height 12
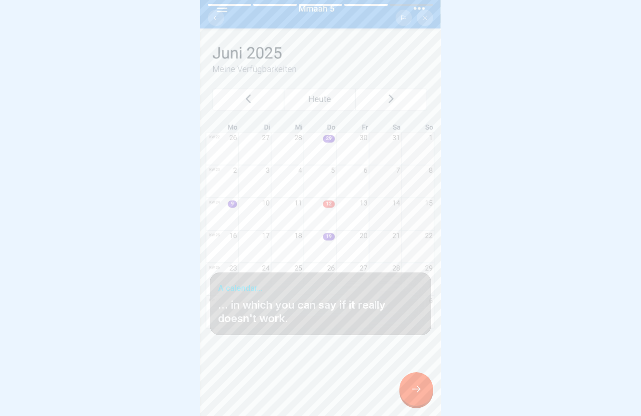
click at [423, 385] on div at bounding box center [417, 389] width 34 height 34
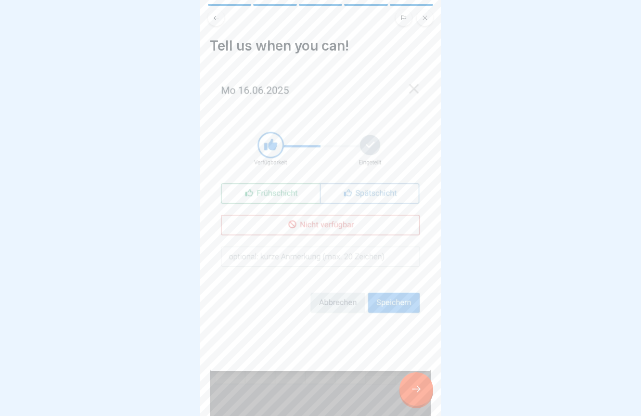
scroll to position [0, 0]
click at [421, 387] on icon at bounding box center [417, 389] width 12 height 12
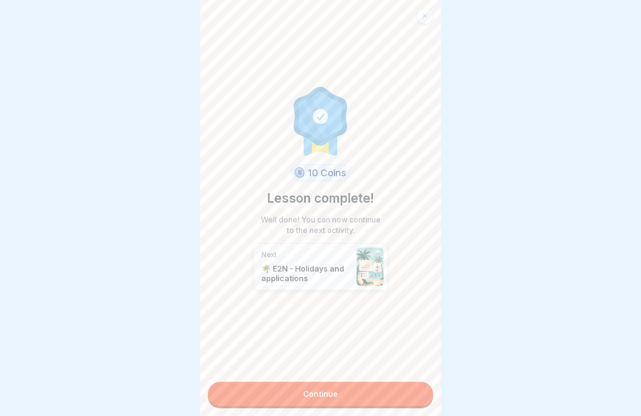
click at [392, 395] on link "Continue" at bounding box center [320, 394] width 225 height 24
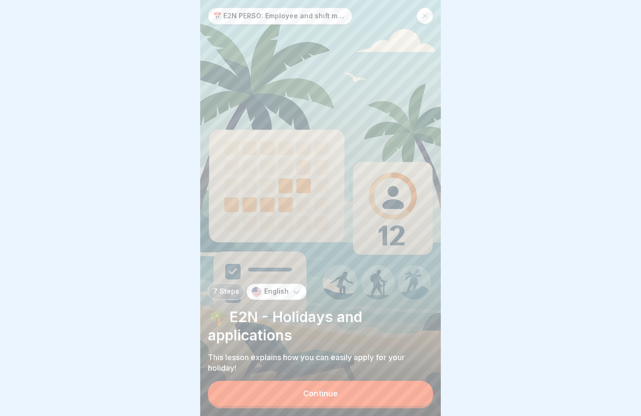
click at [321, 397] on div "Continue" at bounding box center [320, 393] width 35 height 9
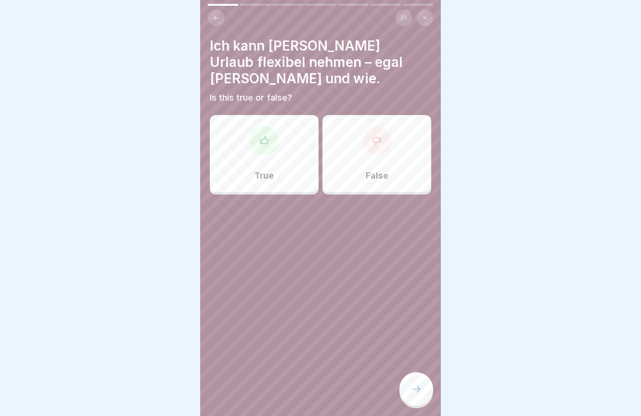
click at [355, 171] on div "False" at bounding box center [377, 153] width 109 height 77
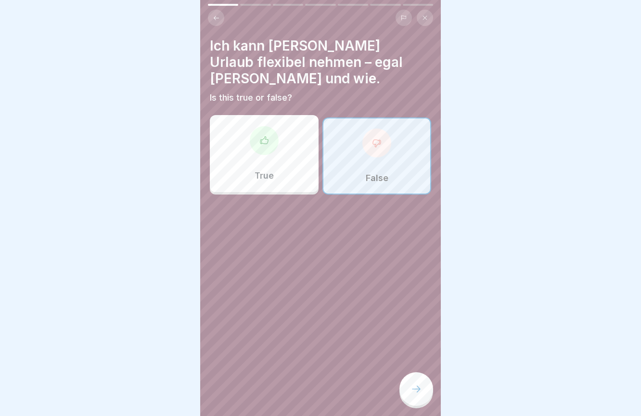
click at [414, 385] on icon at bounding box center [417, 389] width 12 height 12
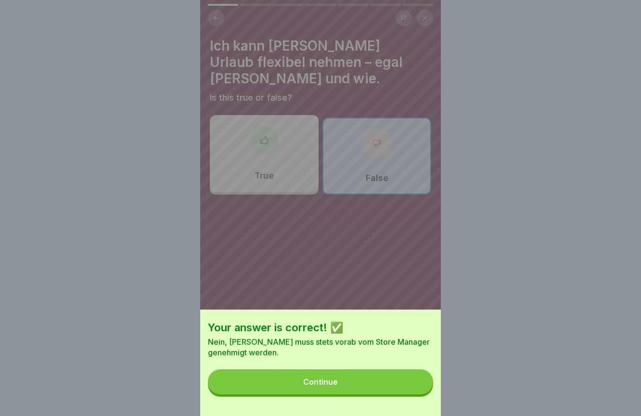
click at [370, 381] on button "Continue" at bounding box center [320, 381] width 225 height 25
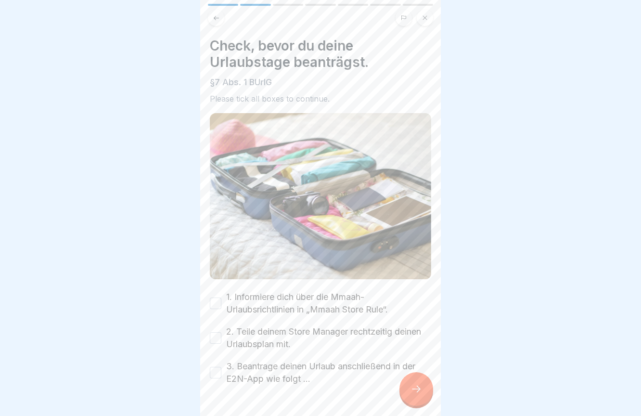
click at [215, 303] on button "1. Informiere dich über die Mmaah-Urlaubsrichtlinien in „Mmaah Store Rule“." at bounding box center [216, 304] width 12 height 12
click at [217, 339] on button "2. Teile deinem Store Manager rechtzeitig deinen Urlaubsplan mit." at bounding box center [216, 338] width 12 height 12
click at [214, 373] on button "3. Beantrage deinen Urlaub anschließend in der E2N-App wie folgt …" at bounding box center [216, 373] width 12 height 12
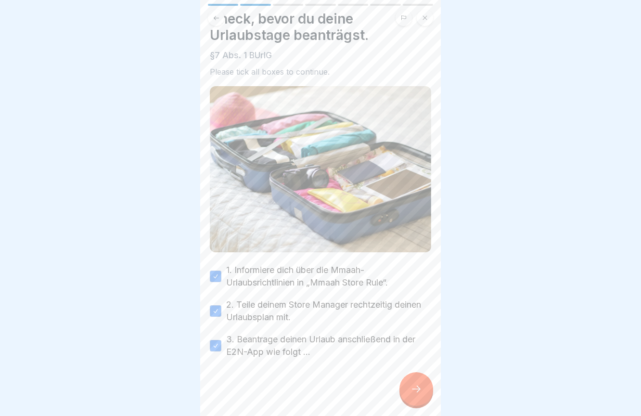
scroll to position [27, 0]
click at [418, 389] on icon at bounding box center [417, 389] width 12 height 12
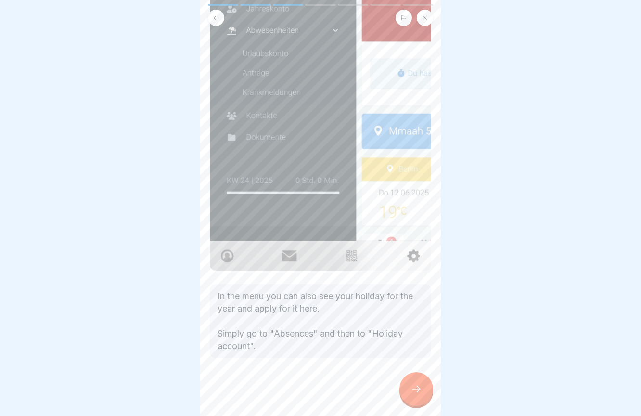
scroll to position [131, 0]
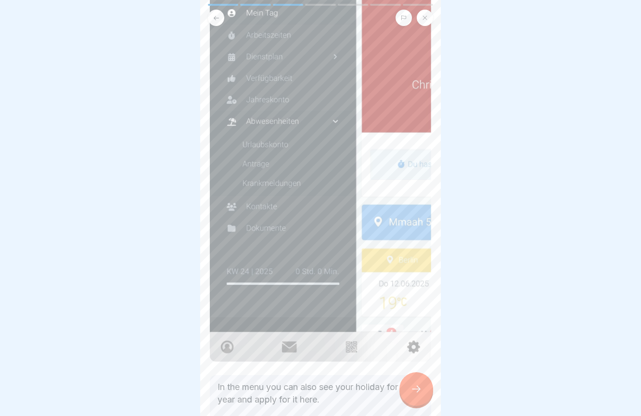
click at [407, 382] on div at bounding box center [417, 389] width 34 height 34
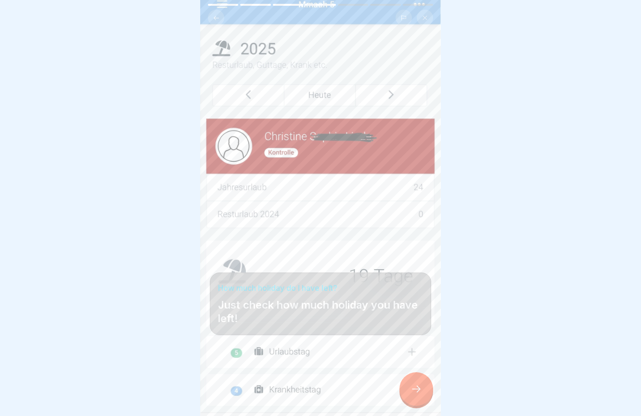
click at [426, 389] on div at bounding box center [417, 389] width 34 height 34
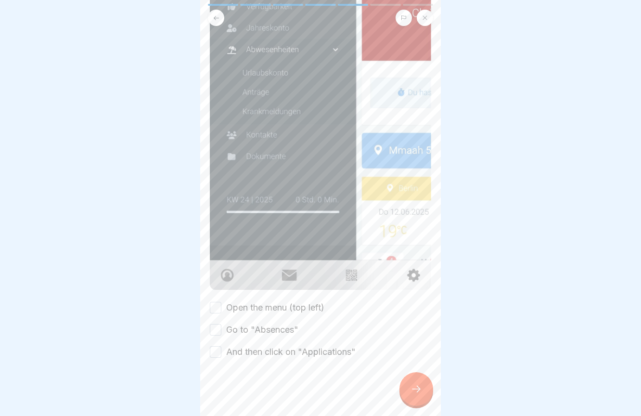
scroll to position [232, 0]
click at [296, 312] on label "Open the menu (top left)" at bounding box center [275, 307] width 98 height 13
click at [221, 312] on button "Open the menu (top left)" at bounding box center [216, 308] width 12 height 12
click at [287, 330] on label "Go to "Absences"" at bounding box center [262, 330] width 72 height 13
click at [221, 330] on button "Go to "Absences"" at bounding box center [216, 330] width 12 height 12
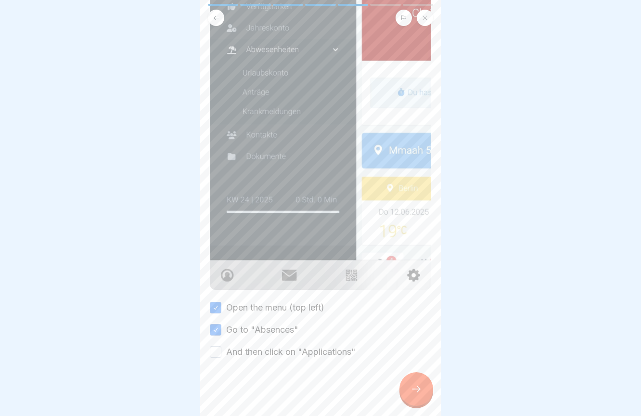
click at [286, 351] on label "And then click on "Applications"" at bounding box center [291, 352] width 130 height 13
click at [221, 351] on button "And then click on "Applications"" at bounding box center [216, 352] width 12 height 12
click at [415, 397] on div at bounding box center [417, 389] width 34 height 34
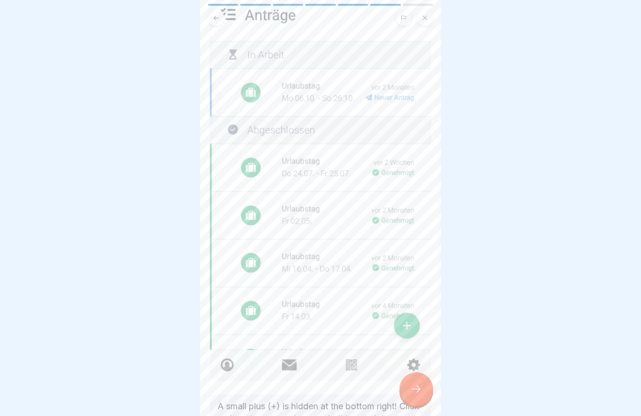
scroll to position [115, 0]
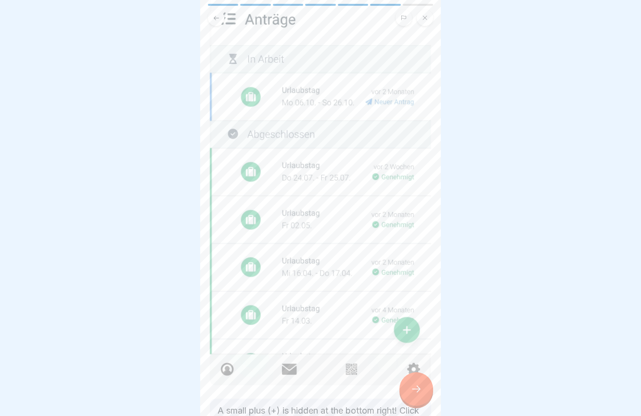
click at [416, 400] on div at bounding box center [417, 389] width 34 height 34
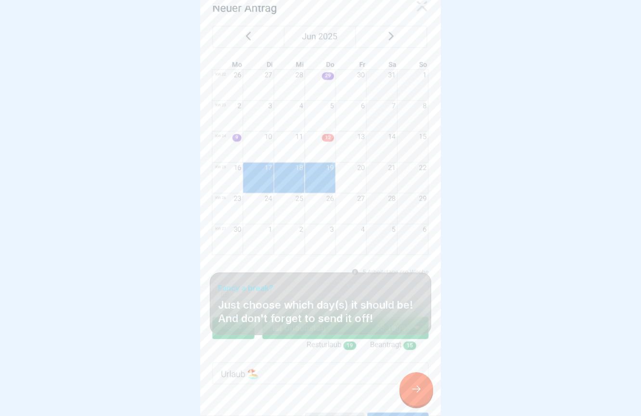
click at [415, 387] on icon at bounding box center [417, 389] width 12 height 12
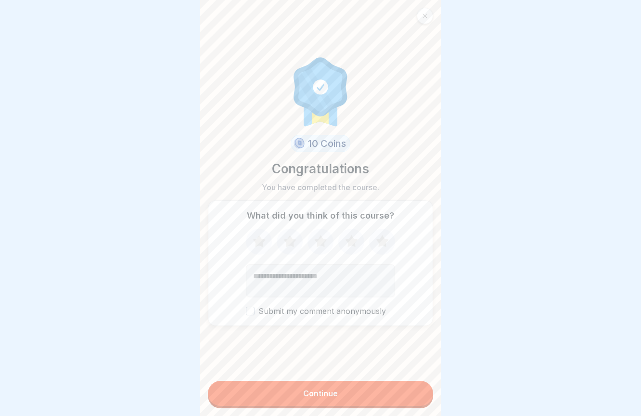
click at [364, 398] on button "Continue" at bounding box center [320, 393] width 225 height 25
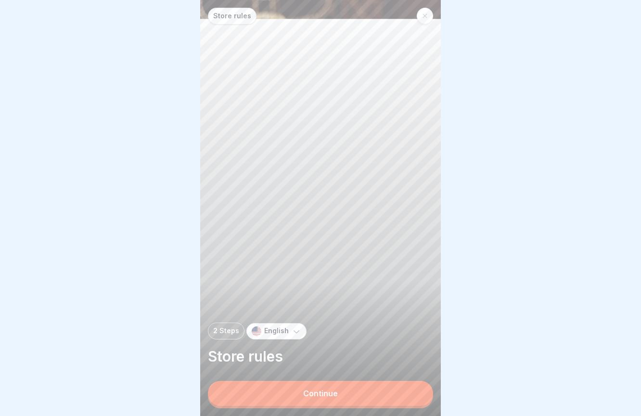
click at [325, 394] on div "Continue" at bounding box center [320, 393] width 35 height 9
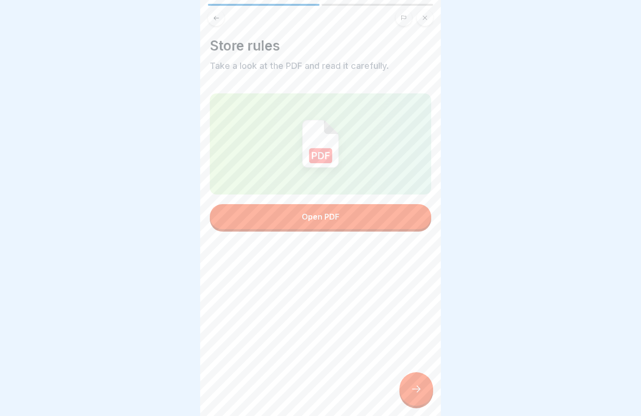
click at [320, 153] on img at bounding box center [320, 144] width 37 height 48
click at [322, 213] on button "Open PDF" at bounding box center [320, 216] width 221 height 25
click at [413, 389] on icon at bounding box center [417, 389] width 12 height 12
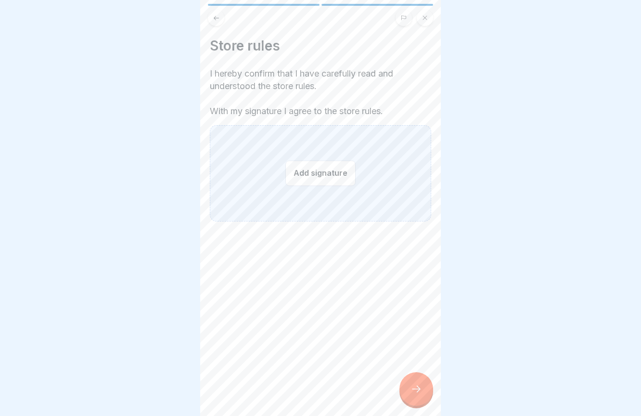
click at [310, 177] on button "Add signature" at bounding box center [321, 173] width 70 height 26
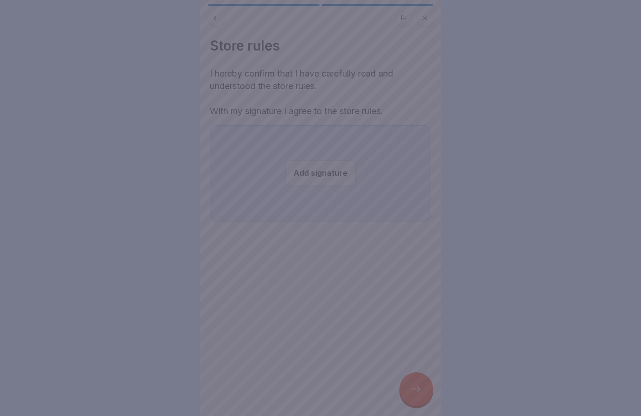
drag, startPoint x: 137, startPoint y: 79, endPoint x: 168, endPoint y: 122, distance: 52.8
click at [167, 124] on div at bounding box center [320, 208] width 641 height 416
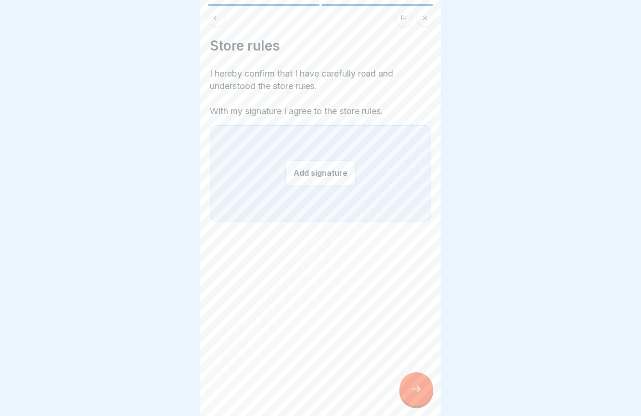
click at [318, 181] on button "Add signature" at bounding box center [321, 173] width 70 height 26
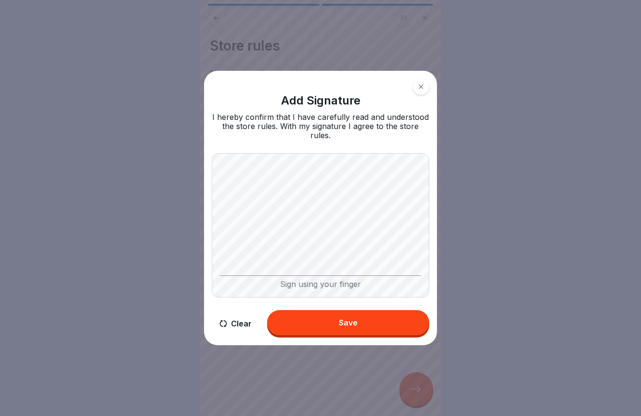
click at [316, 320] on button "Save" at bounding box center [348, 322] width 162 height 25
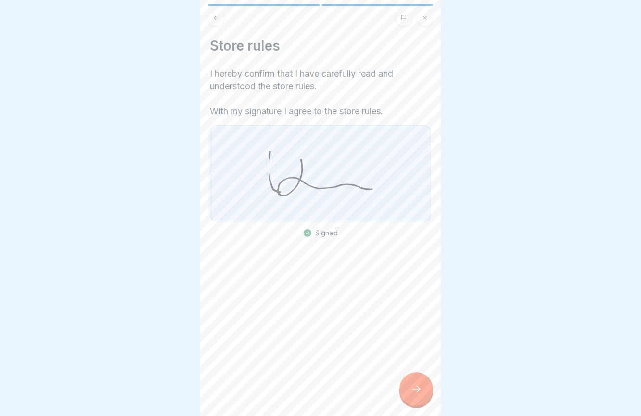
click at [416, 389] on icon at bounding box center [417, 389] width 12 height 12
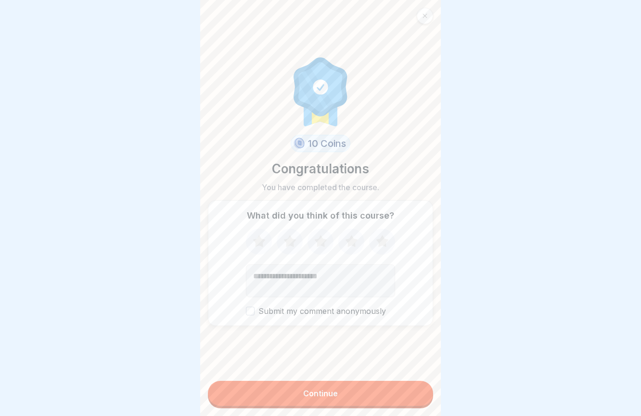
click at [377, 409] on form "10 Coins Congratulations You have completed the course. What did you think of t…" at bounding box center [320, 208] width 241 height 416
click at [377, 400] on button "Continue" at bounding box center [320, 393] width 225 height 25
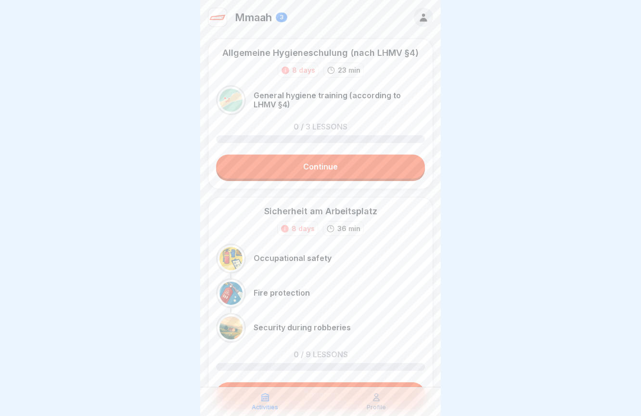
click at [314, 95] on p "General hygiene training (according to LHMV §4)" at bounding box center [339, 100] width 171 height 18
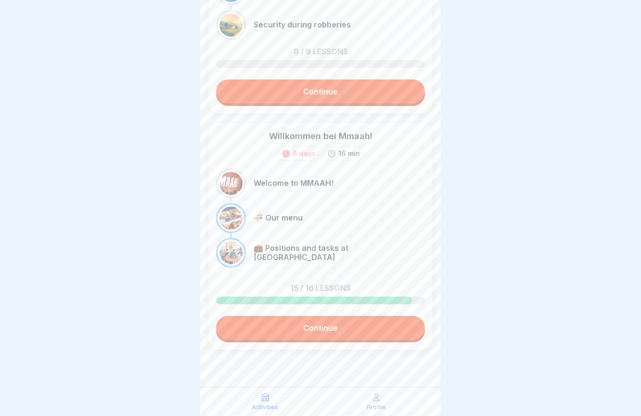
scroll to position [303, 0]
click at [331, 330] on link "Continue" at bounding box center [320, 328] width 209 height 24
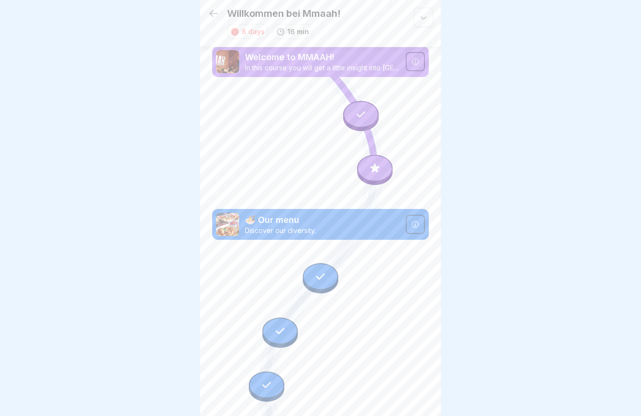
click at [376, 168] on icon at bounding box center [374, 167] width 9 height 9
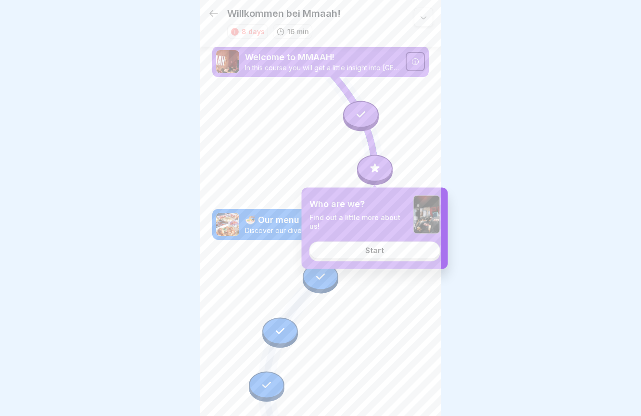
click at [385, 253] on link "Start" at bounding box center [375, 250] width 131 height 17
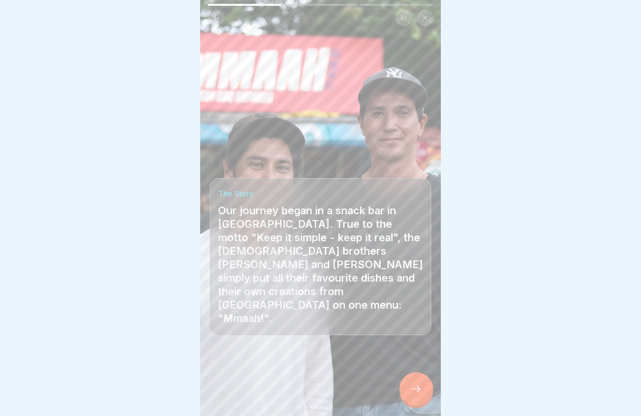
click at [421, 383] on div at bounding box center [417, 389] width 34 height 34
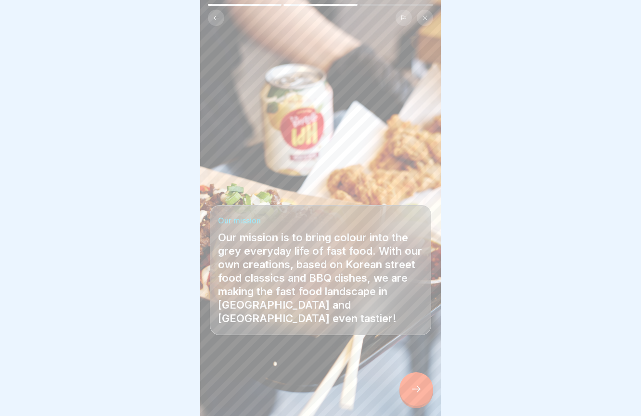
click at [421, 383] on div at bounding box center [417, 389] width 34 height 34
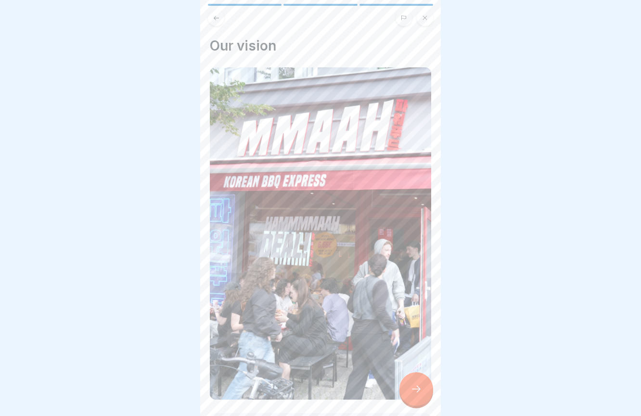
click at [421, 392] on icon at bounding box center [417, 389] width 12 height 12
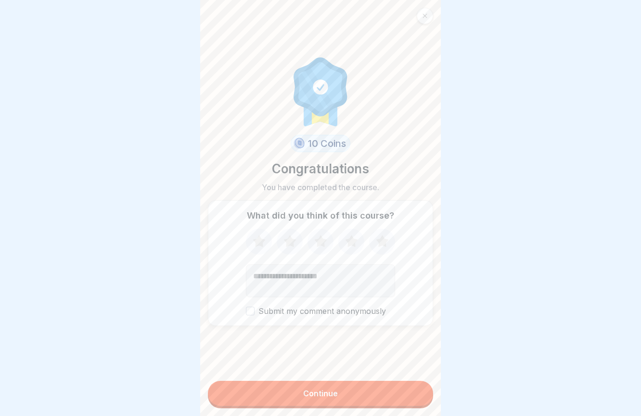
click at [401, 394] on button "Continue" at bounding box center [320, 393] width 225 height 25
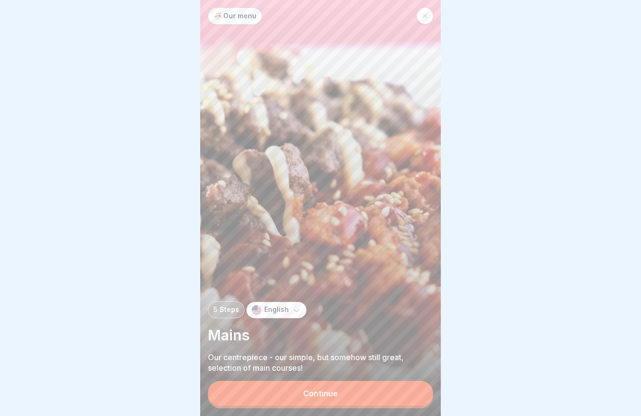
click at [425, 16] on icon at bounding box center [425, 16] width 6 height 6
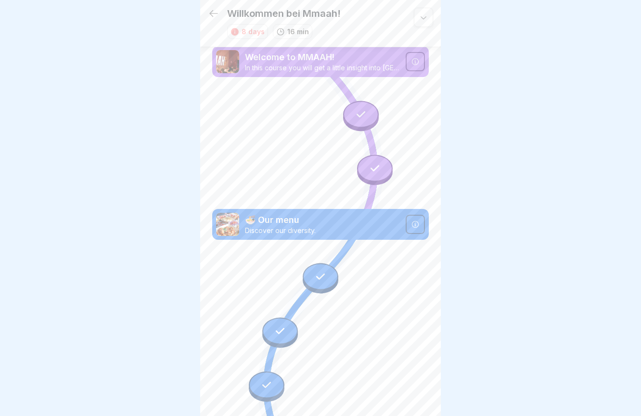
click at [212, 11] on icon at bounding box center [213, 13] width 9 height 7
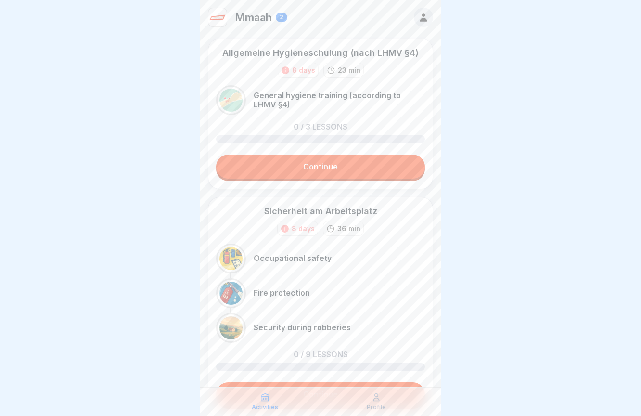
click at [321, 165] on link "Continue" at bounding box center [320, 167] width 209 height 24
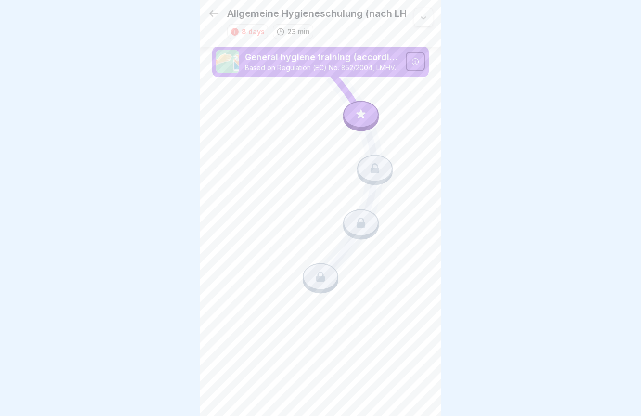
click at [360, 115] on icon at bounding box center [361, 114] width 13 height 13
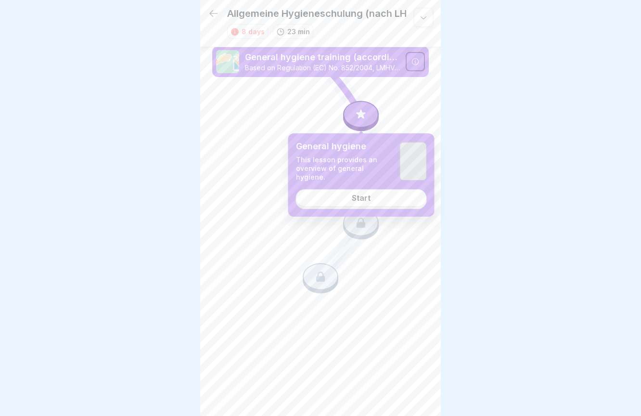
click at [371, 202] on link "Start" at bounding box center [361, 197] width 131 height 17
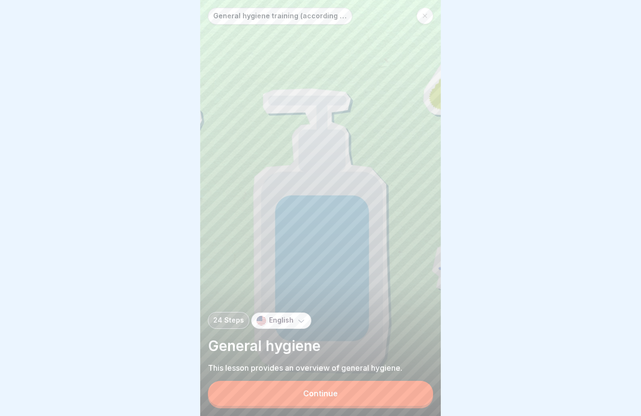
click at [374, 388] on button "Continue" at bounding box center [320, 393] width 225 height 25
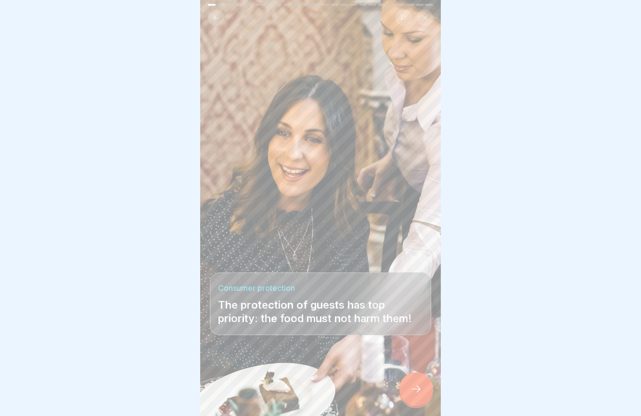
click at [421, 390] on icon at bounding box center [417, 389] width 12 height 12
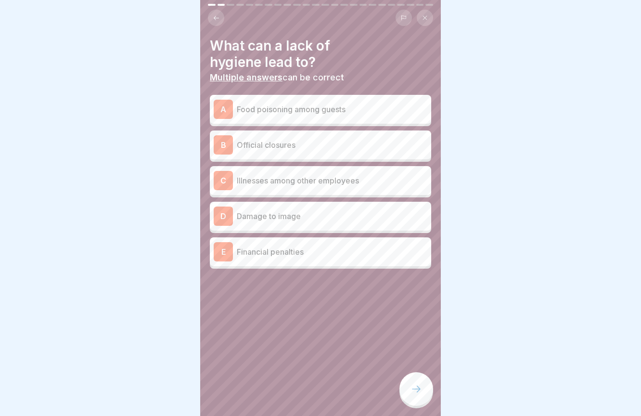
click at [354, 115] on div "A Food poisoning among guests" at bounding box center [321, 109] width 214 height 19
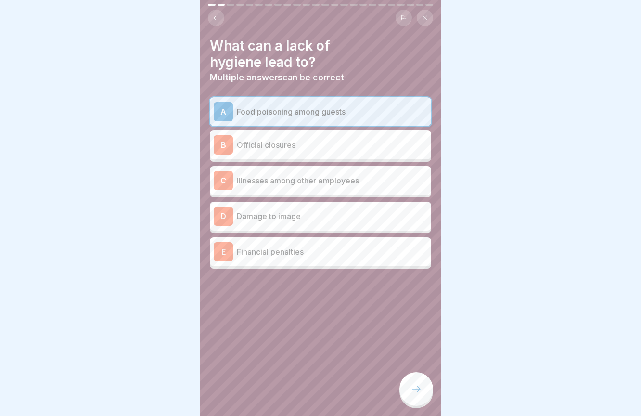
click at [352, 151] on div "B Official closures" at bounding box center [321, 144] width 214 height 19
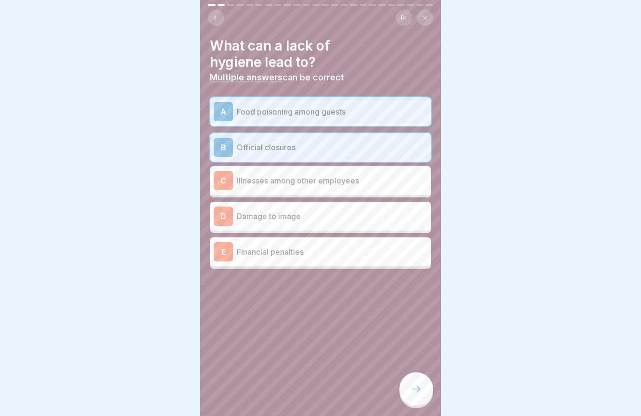
click at [361, 180] on p "Illnesses among other employees" at bounding box center [332, 181] width 191 height 12
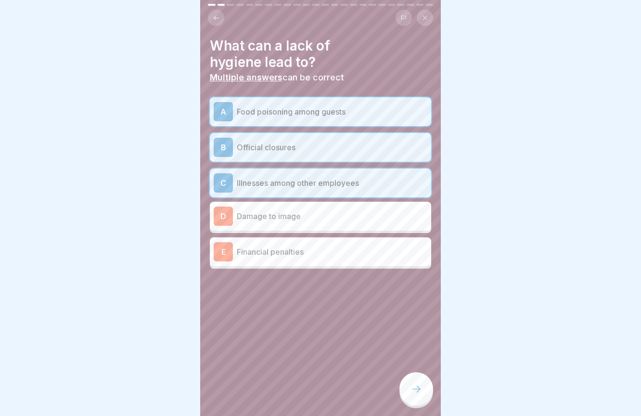
click at [358, 210] on p "Damage to image" at bounding box center [332, 216] width 191 height 12
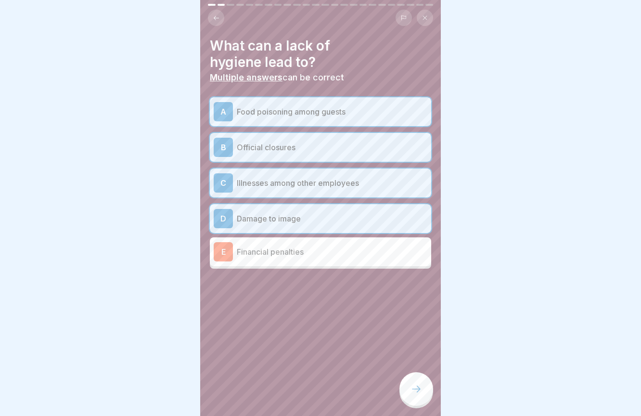
click at [356, 254] on p "Financial penalties" at bounding box center [332, 252] width 191 height 12
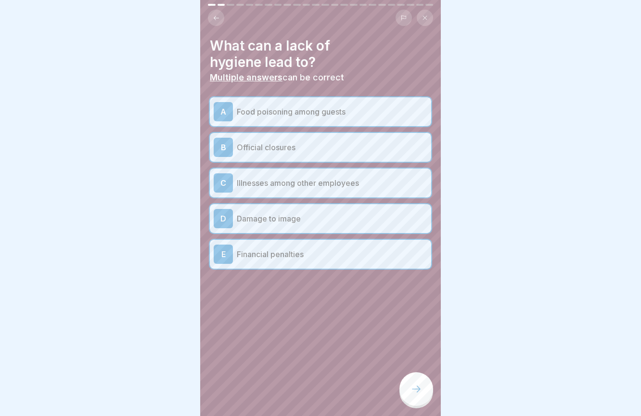
click at [419, 382] on div at bounding box center [417, 389] width 34 height 34
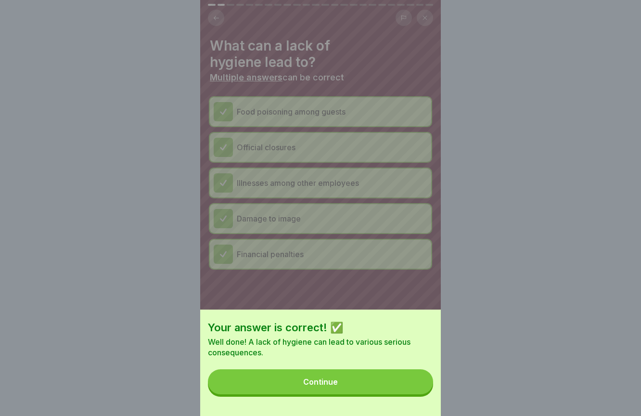
click at [387, 385] on button "Continue" at bounding box center [320, 381] width 225 height 25
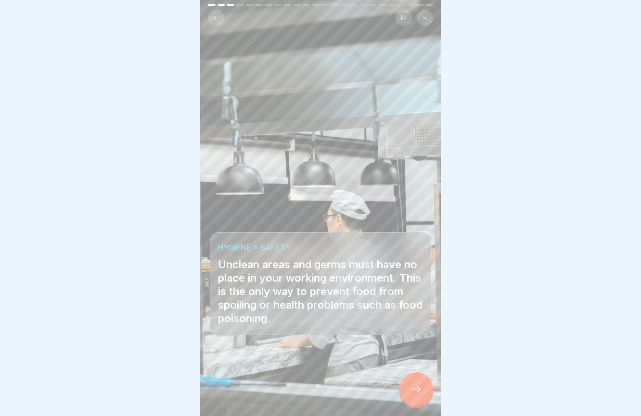
click at [428, 387] on div at bounding box center [417, 389] width 34 height 34
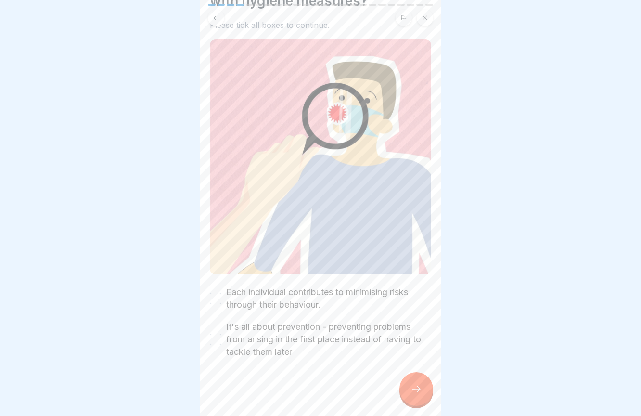
scroll to position [61, 0]
click at [214, 298] on button "Each individual contributes to minimising risks through their behaviour." at bounding box center [216, 299] width 12 height 12
click at [216, 340] on button "It's all about prevention - preventing problems from arising in the first place…" at bounding box center [216, 340] width 12 height 12
click at [419, 389] on icon at bounding box center [416, 389] width 9 height 7
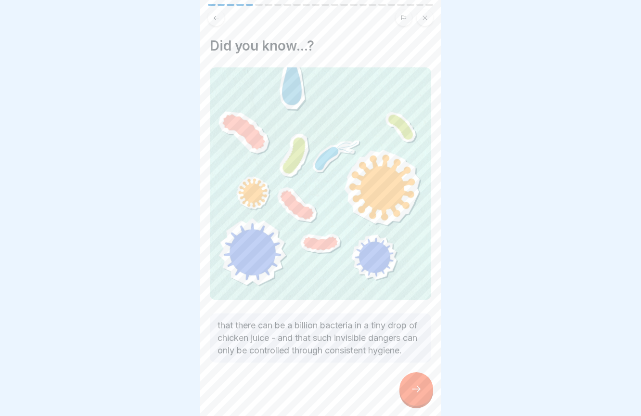
click at [419, 389] on icon at bounding box center [416, 389] width 9 height 7
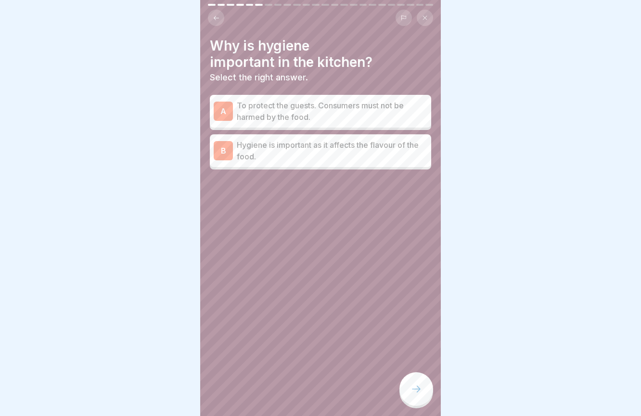
click at [328, 115] on p "To protect the guests. Consumers must not be harmed by the food." at bounding box center [332, 111] width 191 height 23
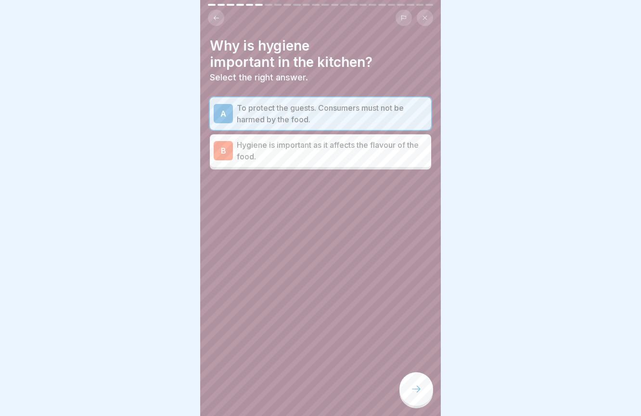
click at [354, 153] on p "Hygiene is important as it affects the flavour of the food." at bounding box center [332, 150] width 191 height 23
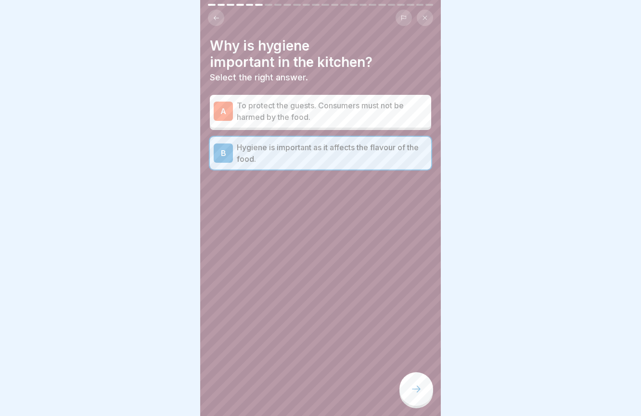
click at [336, 119] on p "To protect the guests. Consumers must not be harmed by the food." at bounding box center [332, 111] width 191 height 23
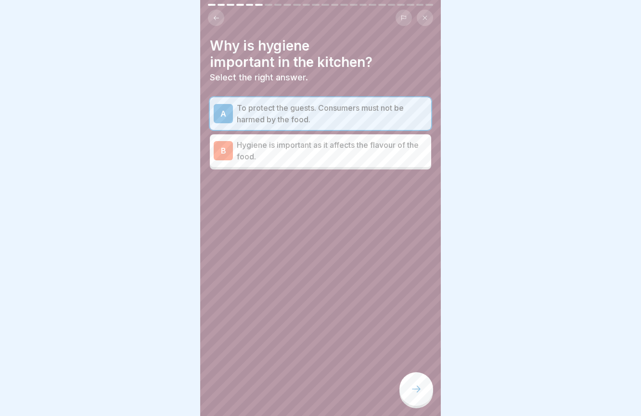
click at [418, 381] on div at bounding box center [417, 389] width 34 height 34
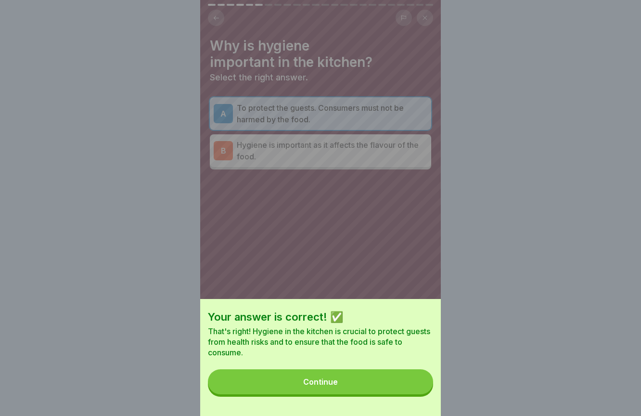
click at [384, 387] on button "Continue" at bounding box center [320, 381] width 225 height 25
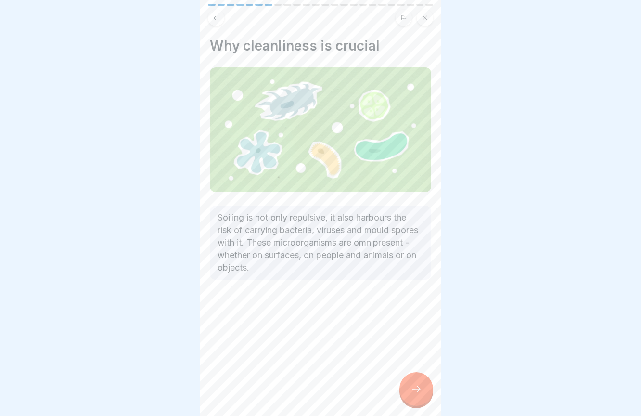
click at [384, 387] on div "Why cleanliness is crucial Soiling is not only repulsive, it also harbours the …" at bounding box center [320, 208] width 241 height 416
click at [421, 390] on icon at bounding box center [417, 389] width 12 height 12
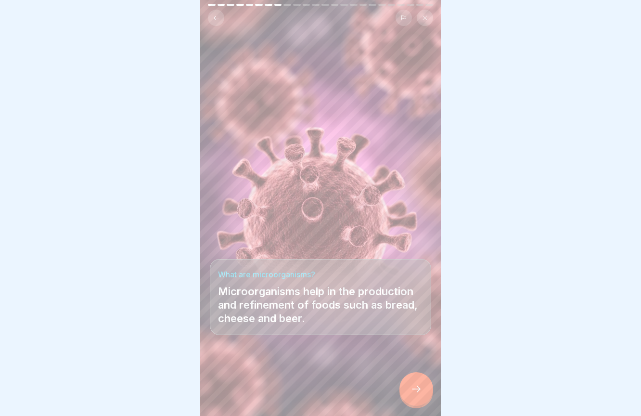
click at [421, 389] on icon at bounding box center [417, 389] width 12 height 12
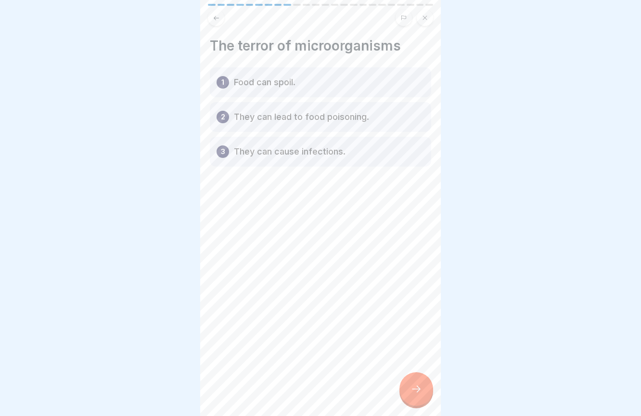
click at [321, 81] on div "1 Food can spoil." at bounding box center [320, 82] width 221 height 30
click at [220, 78] on div "1" at bounding box center [223, 82] width 13 height 13
click at [423, 383] on div at bounding box center [417, 389] width 34 height 34
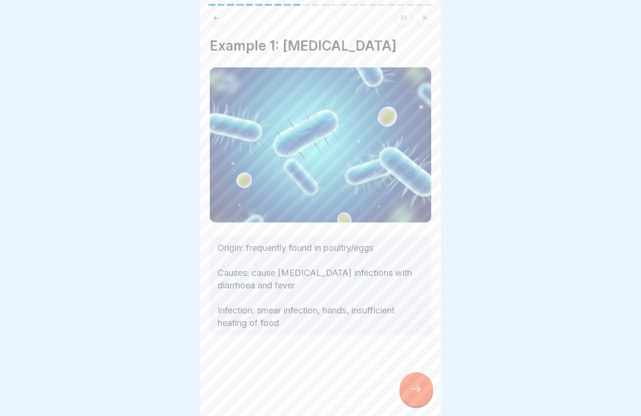
click at [423, 383] on div at bounding box center [417, 389] width 34 height 34
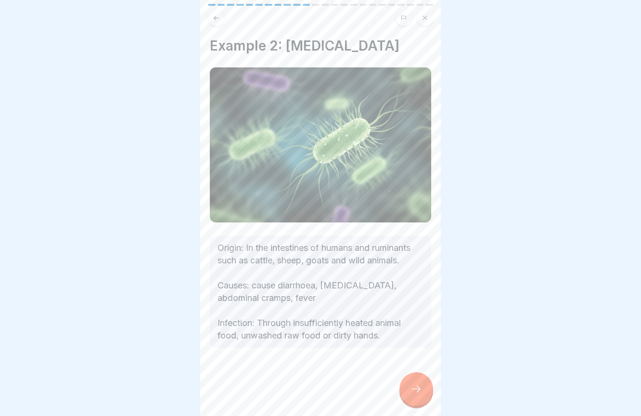
click at [423, 383] on div at bounding box center [417, 389] width 34 height 34
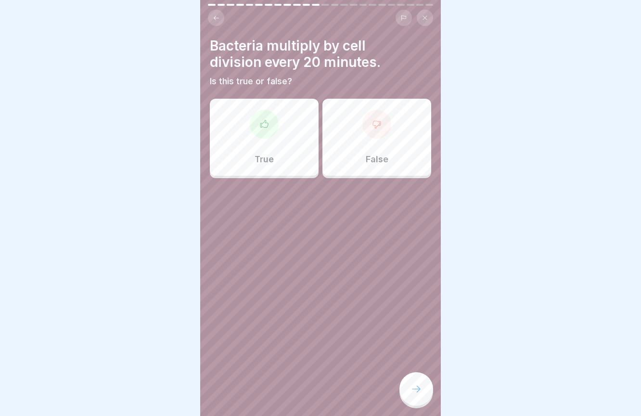
click at [270, 138] on div "True" at bounding box center [264, 137] width 109 height 77
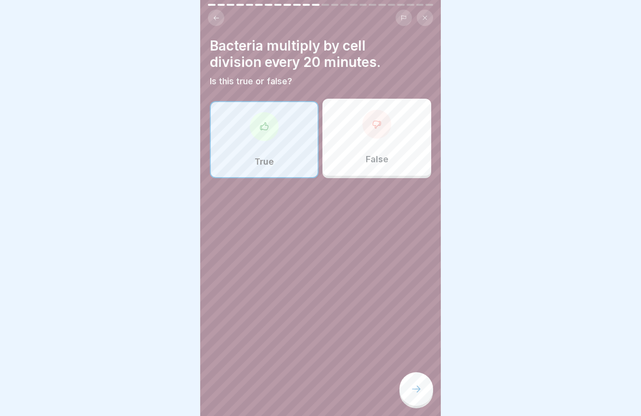
click at [411, 383] on div at bounding box center [417, 389] width 34 height 34
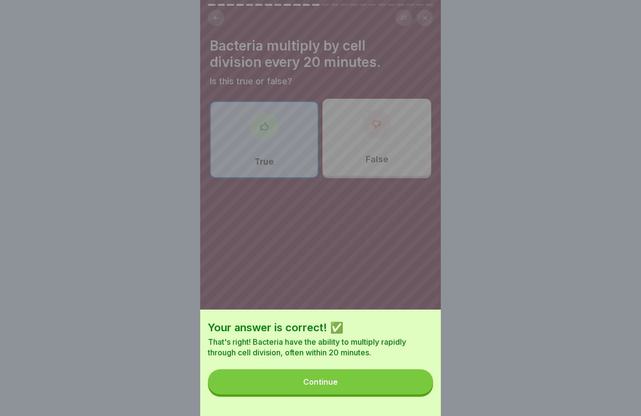
click at [397, 388] on button "Continue" at bounding box center [320, 381] width 225 height 25
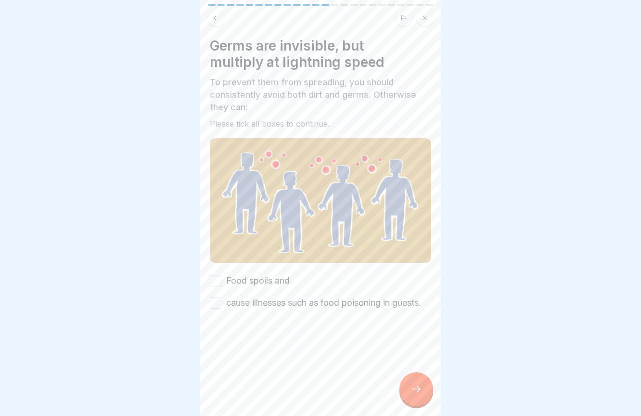
click at [265, 281] on label "Food spoils and" at bounding box center [258, 280] width 64 height 13
click at [221, 281] on button "Food spoils and" at bounding box center [216, 281] width 12 height 12
click at [263, 300] on label "cause illnesses such as food poisoning in guests." at bounding box center [323, 303] width 195 height 13
click at [221, 300] on button "cause illnesses such as food poisoning in guests." at bounding box center [216, 303] width 12 height 12
click at [420, 394] on icon at bounding box center [417, 389] width 12 height 12
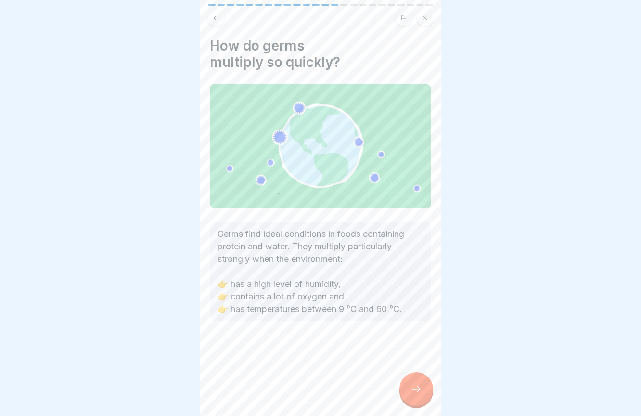
click at [420, 394] on icon at bounding box center [417, 389] width 12 height 12
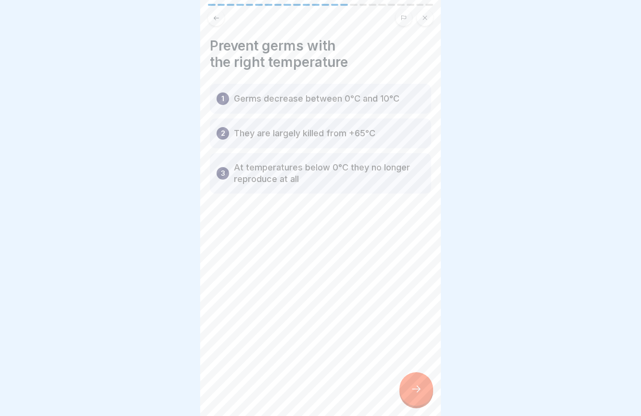
click at [420, 394] on icon at bounding box center [417, 389] width 12 height 12
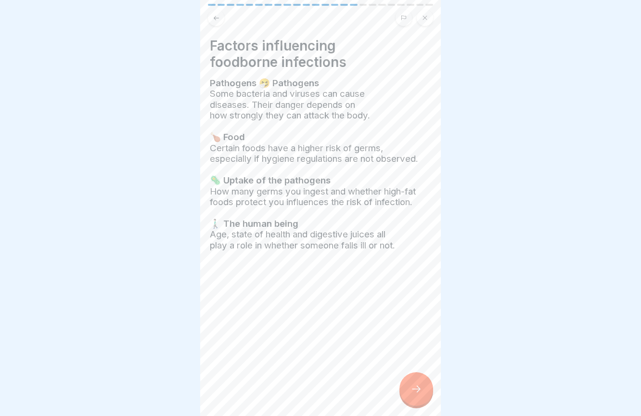
click at [420, 394] on icon at bounding box center [417, 389] width 12 height 12
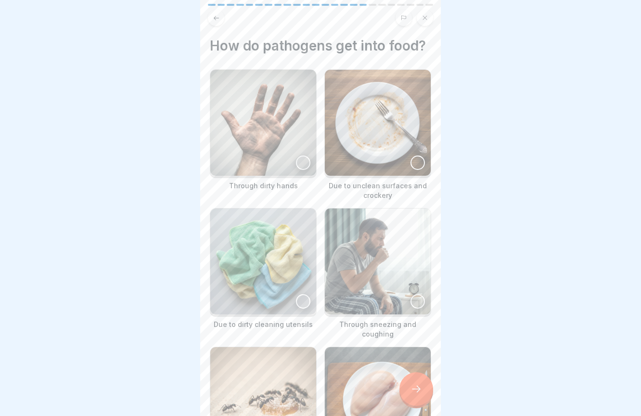
click at [306, 163] on div at bounding box center [303, 163] width 14 height 14
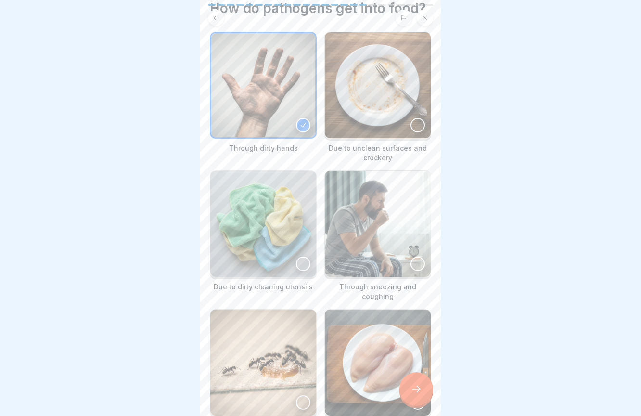
scroll to position [41, 0]
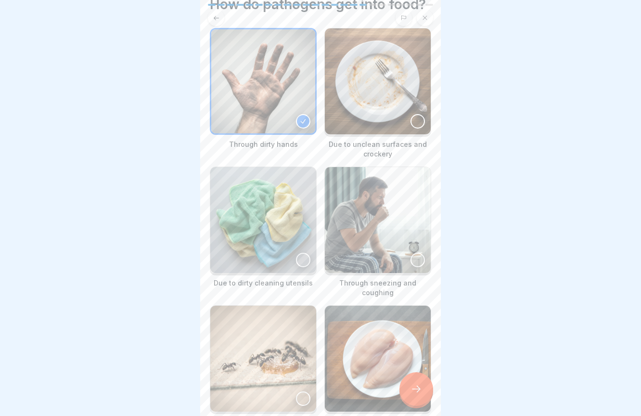
click at [415, 125] on div at bounding box center [418, 121] width 14 height 14
click at [304, 258] on div at bounding box center [303, 260] width 14 height 14
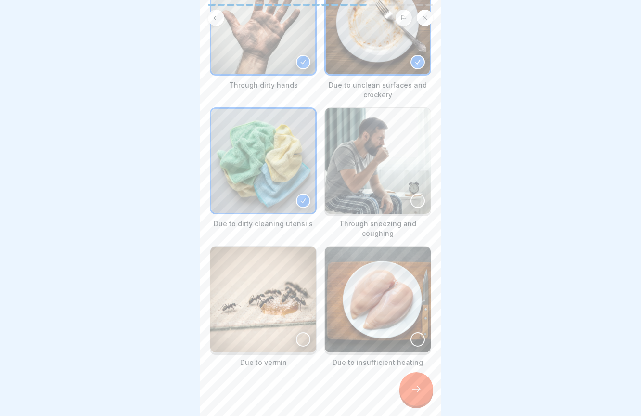
scroll to position [100, 0]
click at [423, 200] on div at bounding box center [418, 201] width 14 height 14
click at [303, 333] on div at bounding box center [303, 340] width 14 height 14
click at [425, 329] on img at bounding box center [378, 300] width 106 height 106
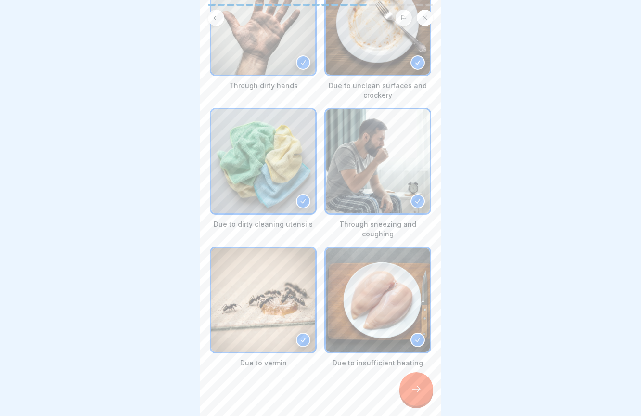
click at [431, 399] on div at bounding box center [320, 397] width 221 height 58
click at [422, 389] on div at bounding box center [417, 389] width 34 height 34
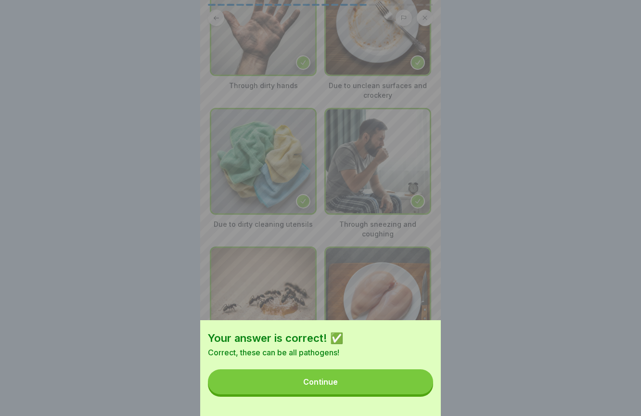
click at [375, 390] on button "Continue" at bounding box center [320, 381] width 225 height 25
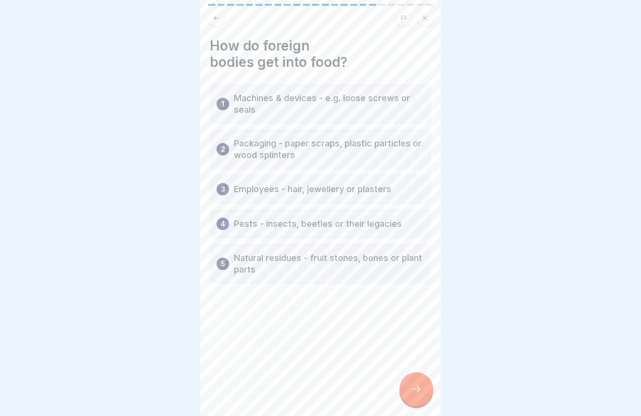
click at [411, 395] on div at bounding box center [417, 389] width 34 height 34
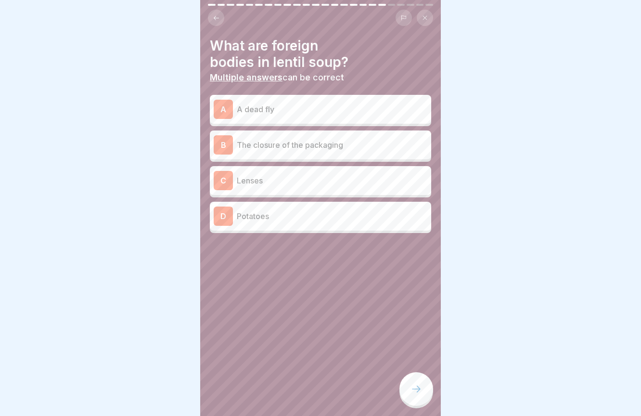
click at [371, 111] on p "A dead fly" at bounding box center [332, 110] width 191 height 12
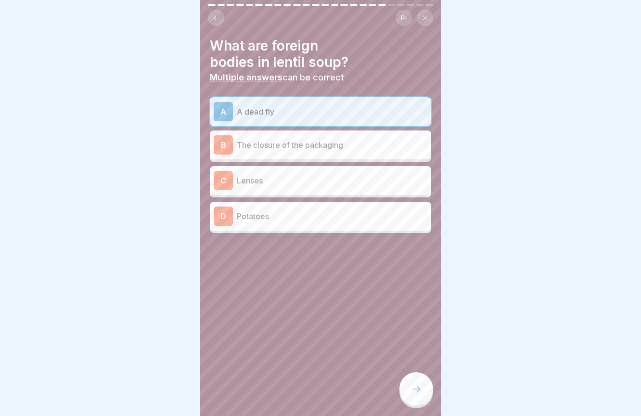
click at [364, 162] on div "A A dead fly B The closure of the packaging C Lenses D Potatoes" at bounding box center [320, 165] width 221 height 136
click at [364, 159] on div "A A dead fly B The closure of the packaging C Lenses D Potatoes" at bounding box center [320, 165] width 221 height 136
click at [366, 157] on div "B The closure of the packaging" at bounding box center [320, 144] width 221 height 29
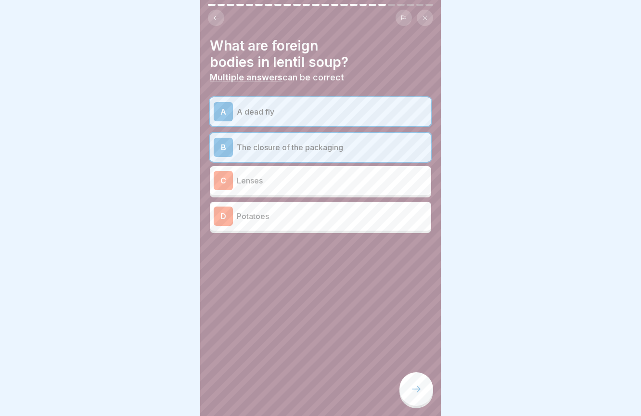
click at [357, 181] on p "Lenses" at bounding box center [332, 181] width 191 height 12
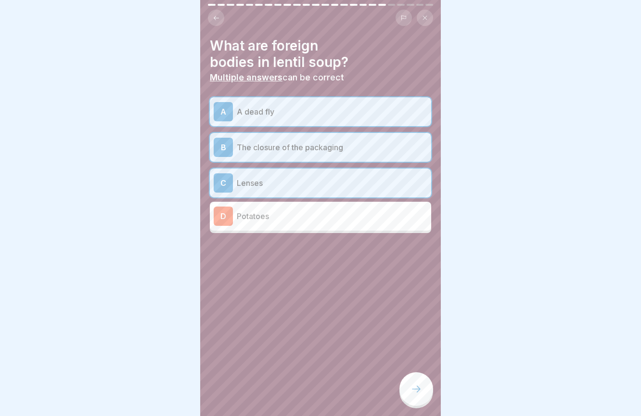
click at [408, 383] on div at bounding box center [417, 389] width 34 height 34
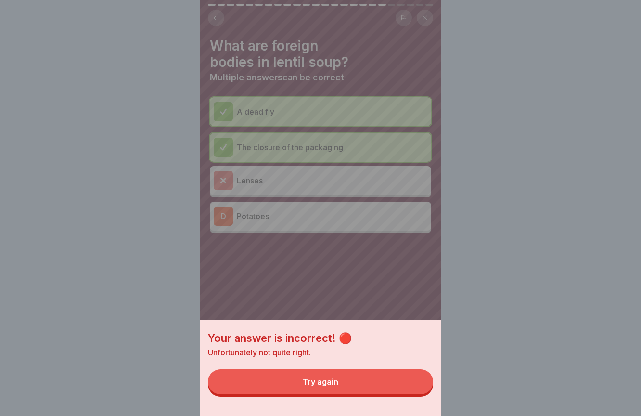
click at [387, 386] on button "Try again" at bounding box center [320, 381] width 225 height 25
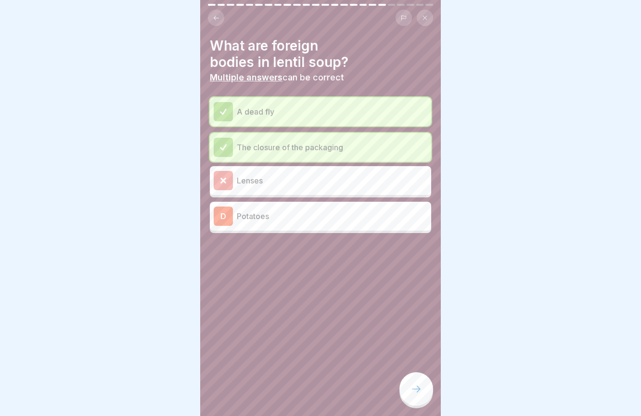
click at [358, 185] on p "Lenses" at bounding box center [332, 181] width 191 height 12
click at [231, 180] on div at bounding box center [223, 180] width 19 height 19
click at [416, 384] on div at bounding box center [417, 389] width 34 height 34
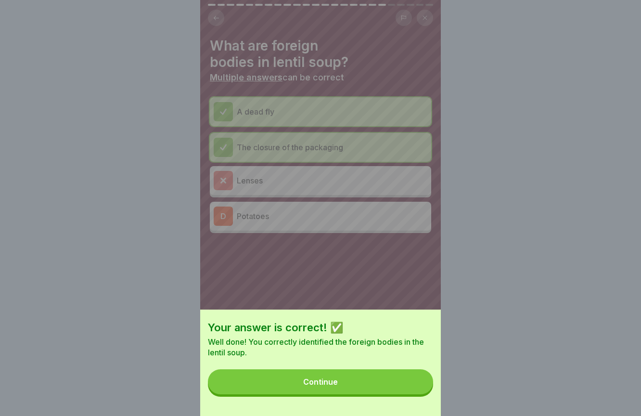
click at [383, 382] on button "Continue" at bounding box center [320, 381] width 225 height 25
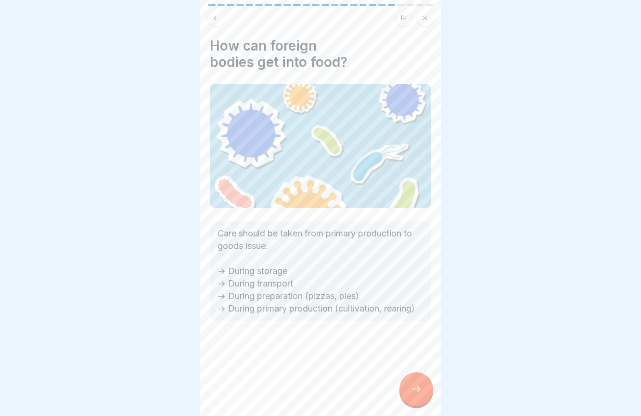
click at [415, 393] on icon at bounding box center [417, 389] width 12 height 12
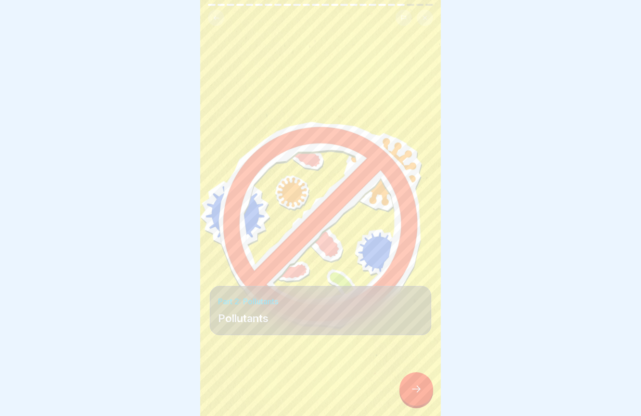
click at [415, 393] on icon at bounding box center [417, 389] width 12 height 12
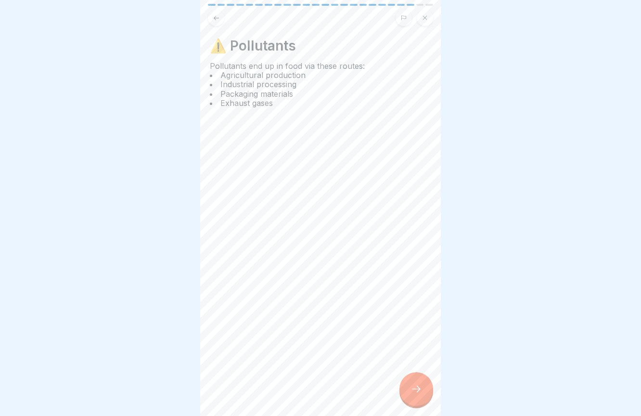
click at [415, 393] on icon at bounding box center [417, 389] width 12 height 12
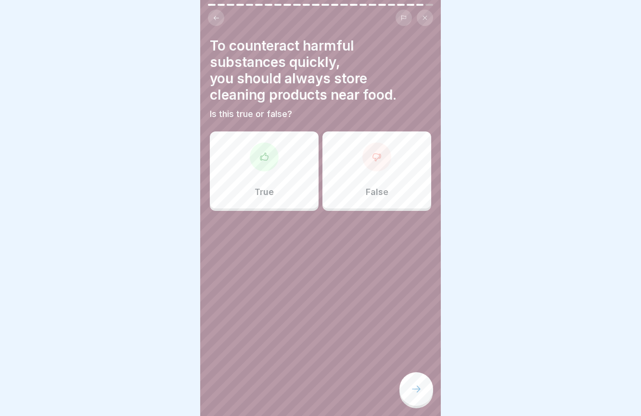
click at [284, 208] on div "True" at bounding box center [264, 169] width 109 height 77
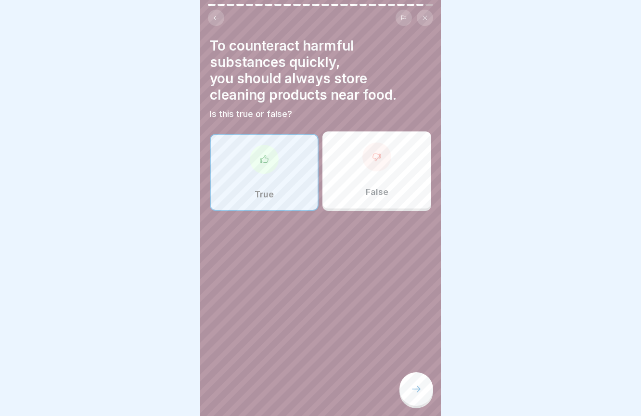
click at [417, 385] on icon at bounding box center [417, 389] width 12 height 12
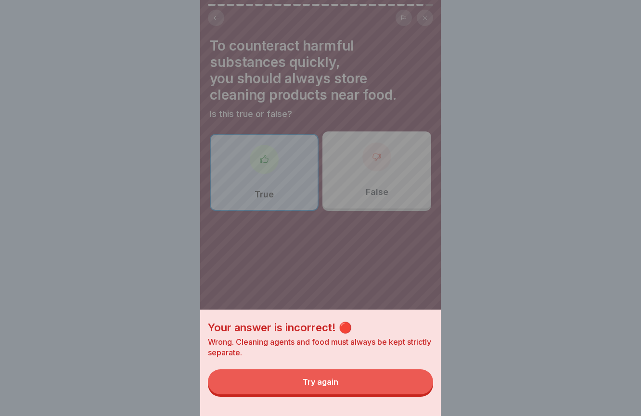
click at [410, 388] on button "Try again" at bounding box center [320, 381] width 225 height 25
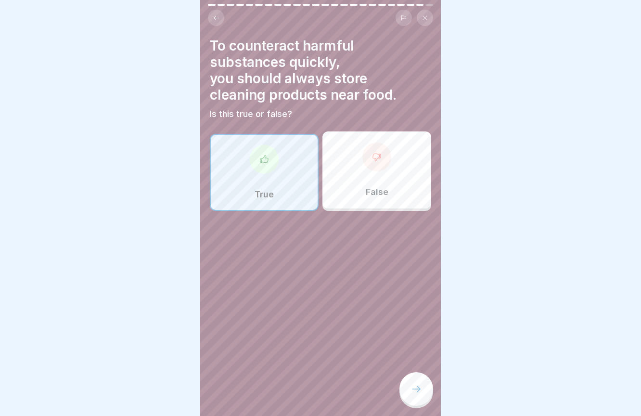
click at [286, 182] on div "True" at bounding box center [264, 172] width 109 height 77
click at [349, 185] on div "False" at bounding box center [377, 169] width 109 height 77
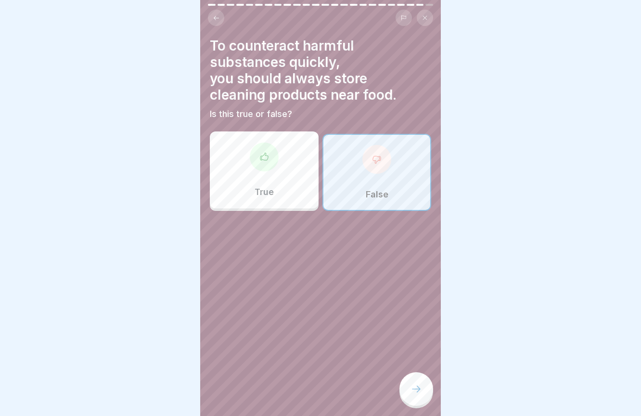
click at [411, 379] on div at bounding box center [417, 389] width 34 height 34
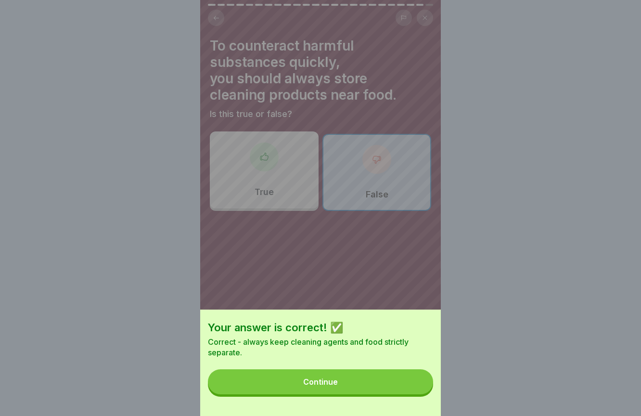
click at [396, 383] on button "Continue" at bounding box center [320, 381] width 225 height 25
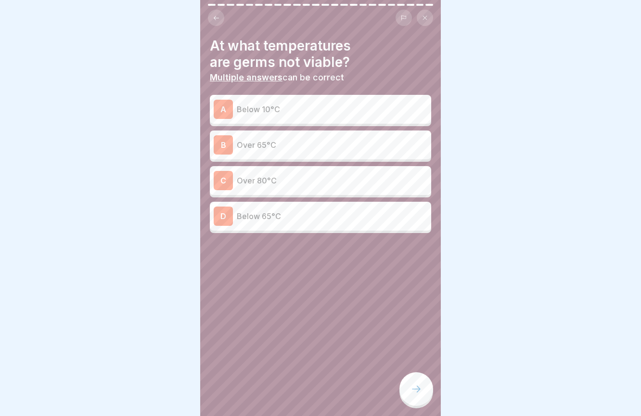
click at [345, 103] on div "A Below 10°C" at bounding box center [321, 109] width 214 height 19
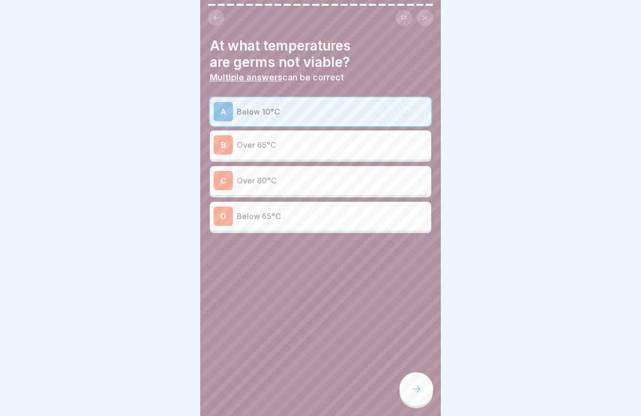
click at [346, 144] on p "Over 65°C" at bounding box center [332, 145] width 191 height 12
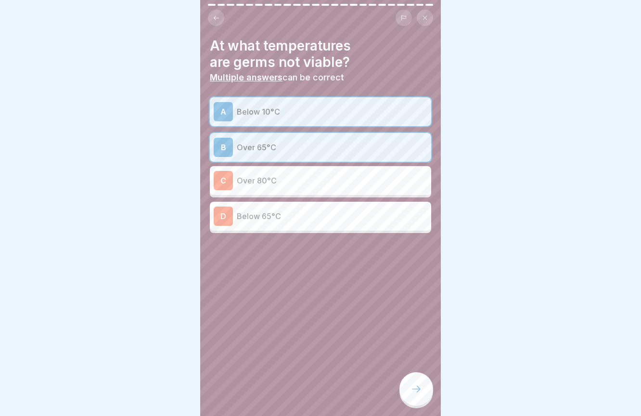
click at [321, 111] on p "Below 10°C" at bounding box center [332, 112] width 191 height 12
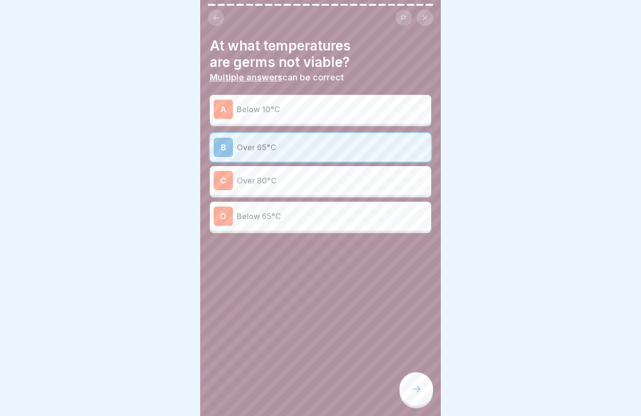
click at [322, 175] on p "Over 80°C" at bounding box center [332, 181] width 191 height 12
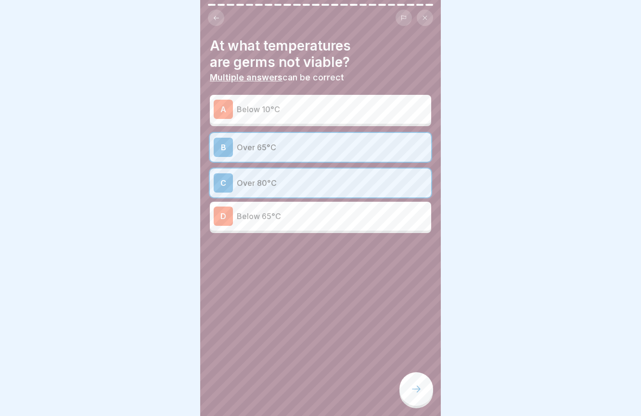
click at [422, 377] on div at bounding box center [417, 389] width 34 height 34
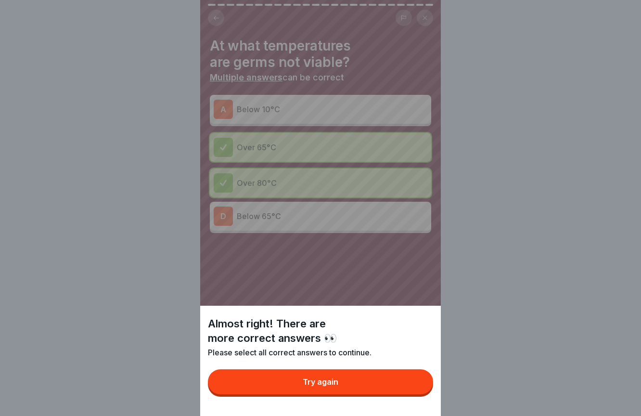
click at [403, 381] on button "Try again" at bounding box center [320, 381] width 225 height 25
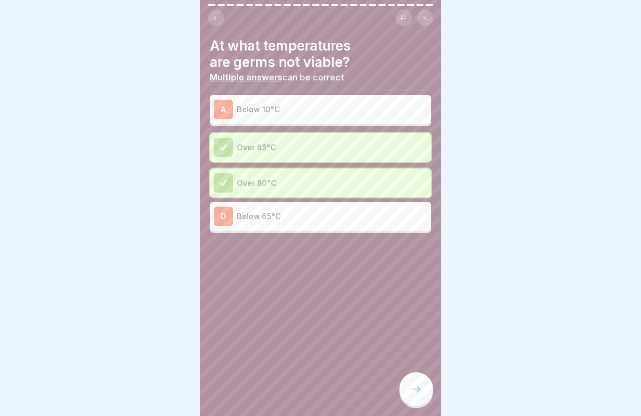
click at [373, 106] on p "Below 10°C" at bounding box center [332, 110] width 191 height 12
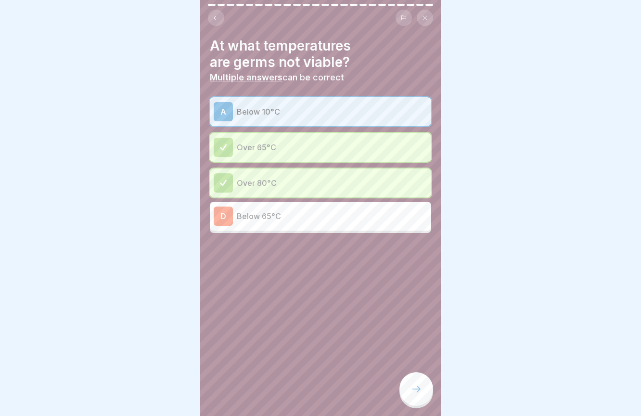
click at [419, 388] on icon at bounding box center [417, 389] width 12 height 12
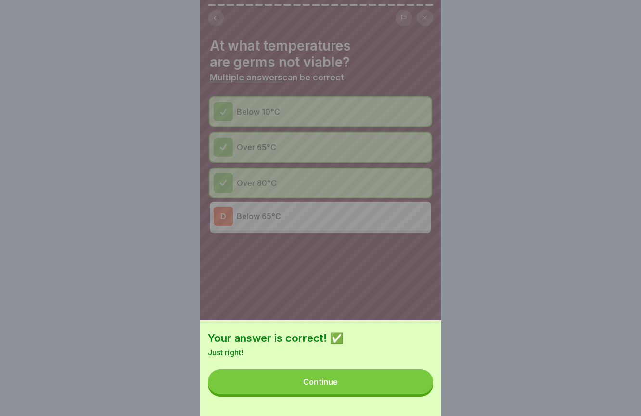
click at [415, 390] on button "Continue" at bounding box center [320, 381] width 225 height 25
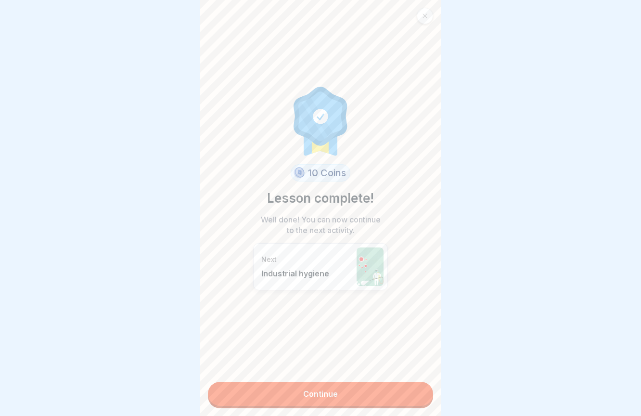
click at [393, 394] on link "Continue" at bounding box center [320, 394] width 225 height 24
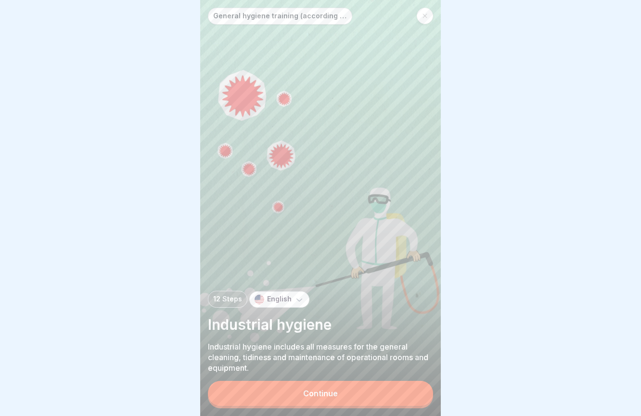
click at [353, 404] on button "Continue" at bounding box center [320, 393] width 225 height 25
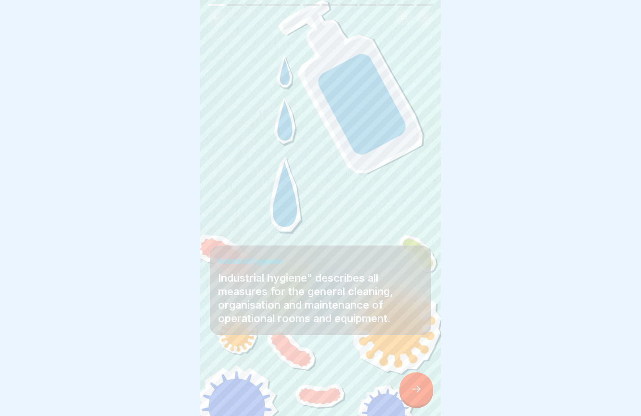
click at [425, 389] on div at bounding box center [417, 389] width 34 height 34
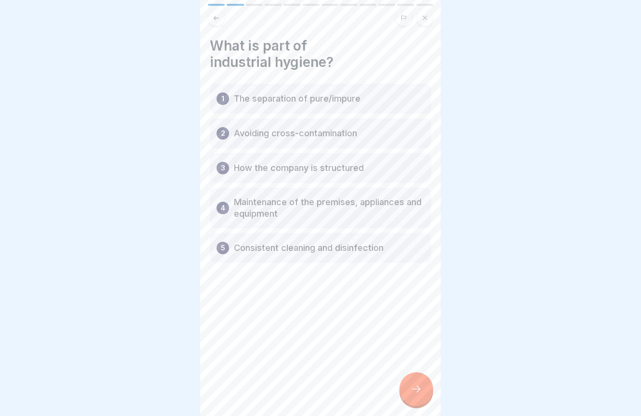
click at [407, 385] on div at bounding box center [417, 389] width 34 height 34
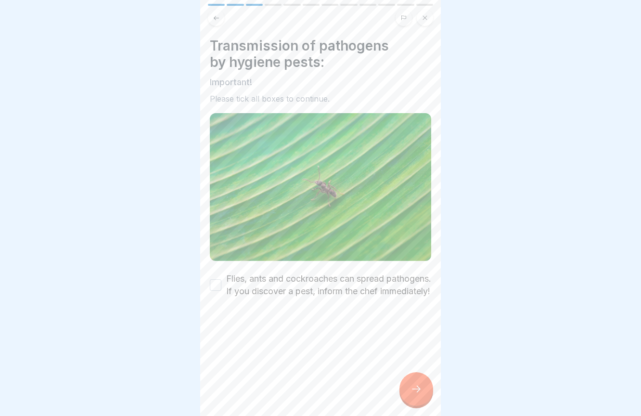
click at [218, 290] on button "Flies, ants and cockroaches can spread pathogens. If you discover a pest, infor…" at bounding box center [216, 285] width 12 height 12
click at [424, 386] on div at bounding box center [417, 389] width 34 height 34
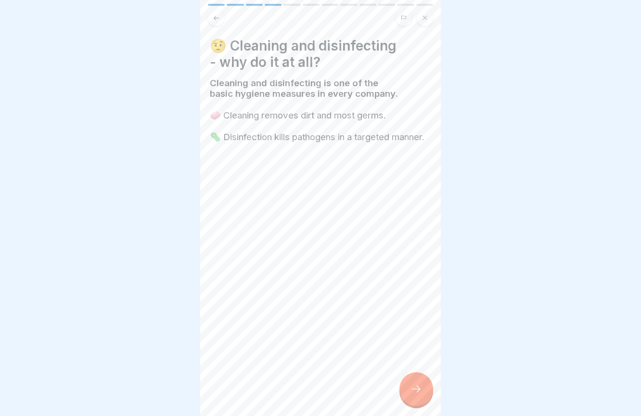
click at [424, 386] on div at bounding box center [417, 389] width 34 height 34
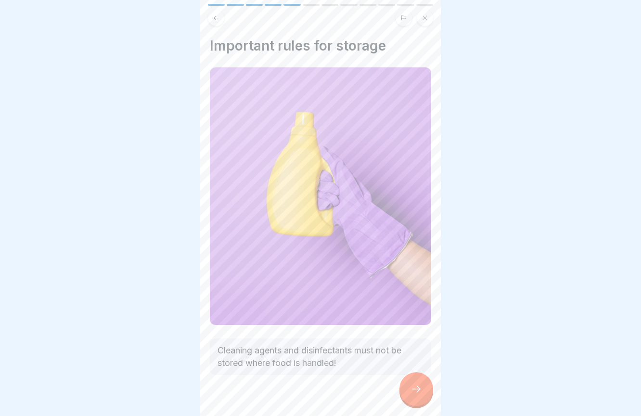
click at [424, 386] on div at bounding box center [417, 389] width 34 height 34
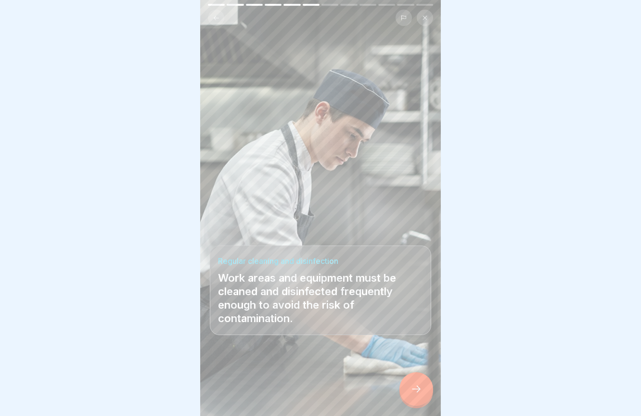
click at [422, 387] on icon at bounding box center [417, 389] width 12 height 12
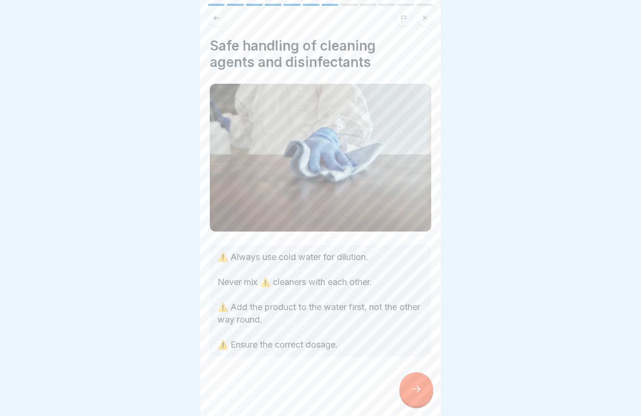
click at [422, 387] on icon at bounding box center [417, 389] width 12 height 12
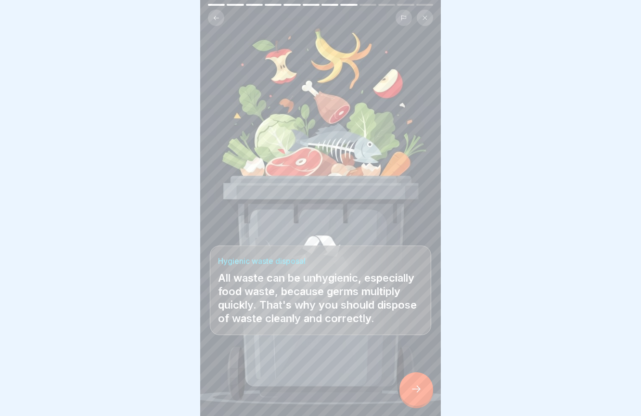
click at [422, 387] on icon at bounding box center [417, 389] width 12 height 12
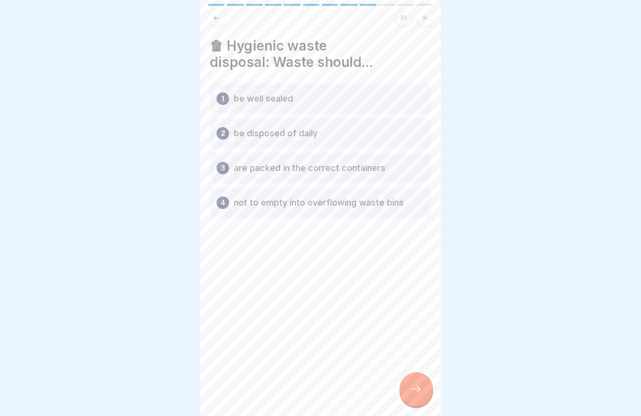
click at [422, 387] on icon at bounding box center [417, 389] width 12 height 12
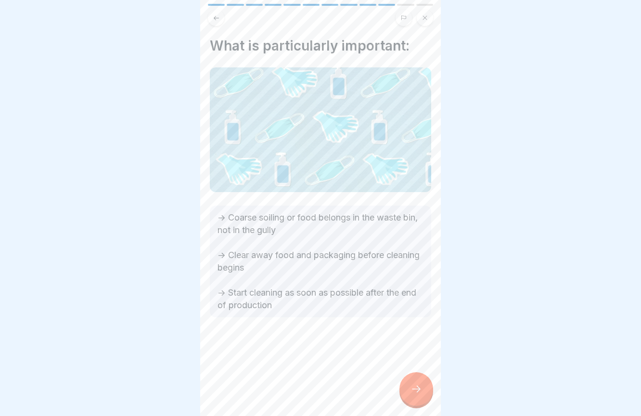
click at [422, 387] on icon at bounding box center [417, 389] width 12 height 12
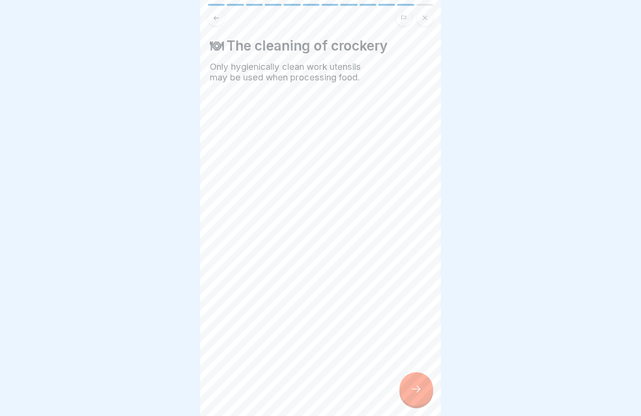
click at [422, 387] on icon at bounding box center [417, 389] width 12 height 12
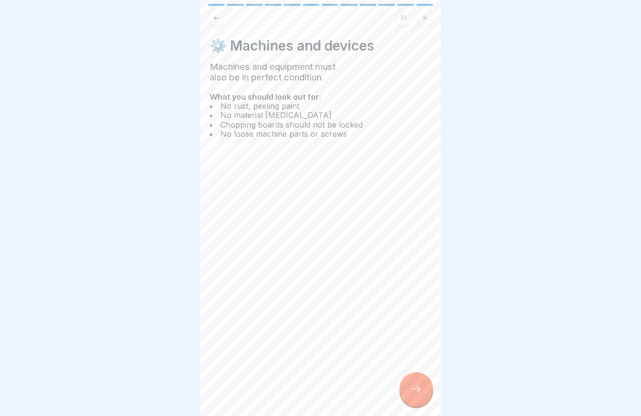
click at [422, 387] on icon at bounding box center [417, 389] width 12 height 12
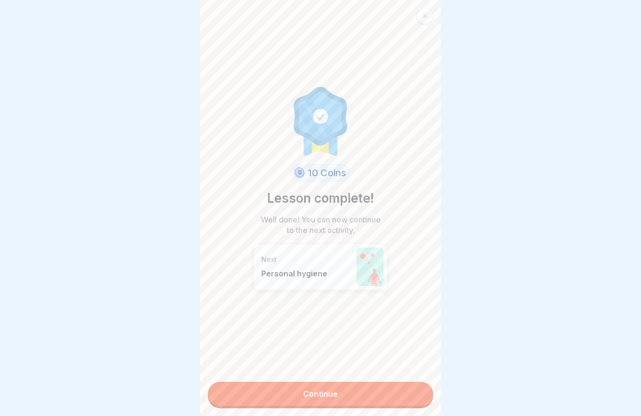
click at [394, 394] on link "Continue" at bounding box center [320, 394] width 225 height 24
